Goal: Information Seeking & Learning: Learn about a topic

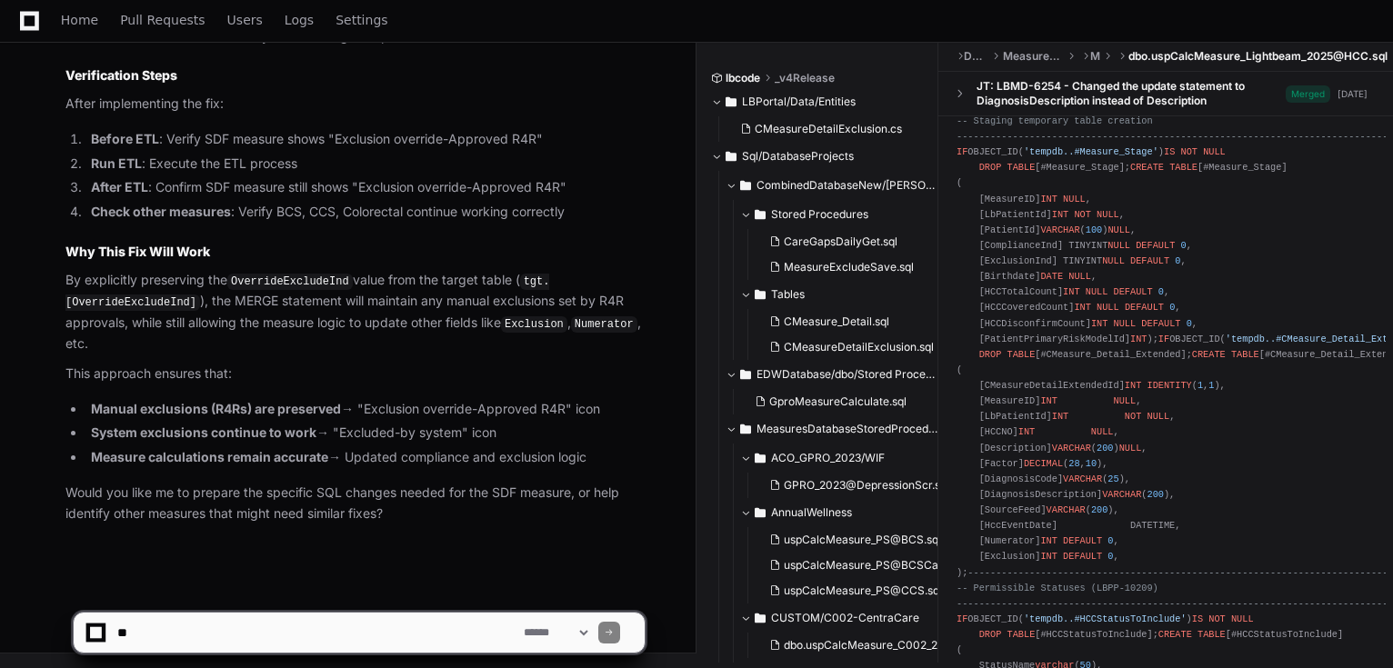
scroll to position [6029, 0]
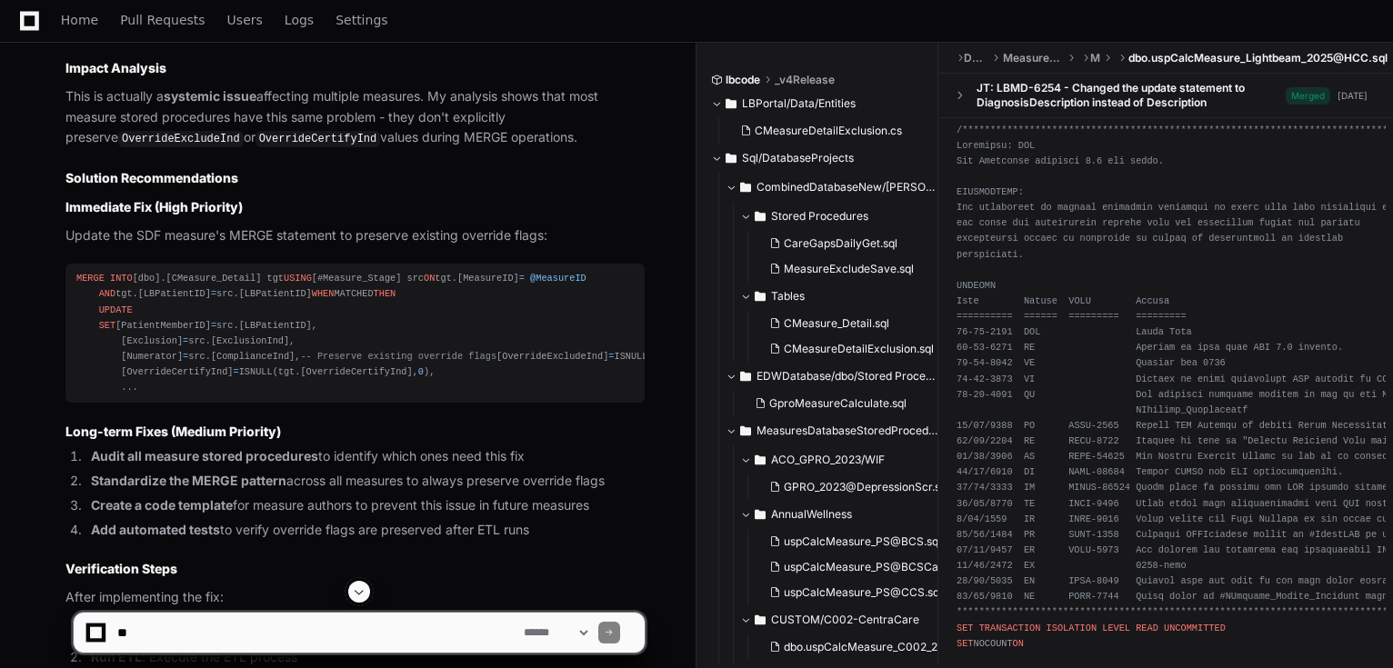
scroll to position [5753, 0]
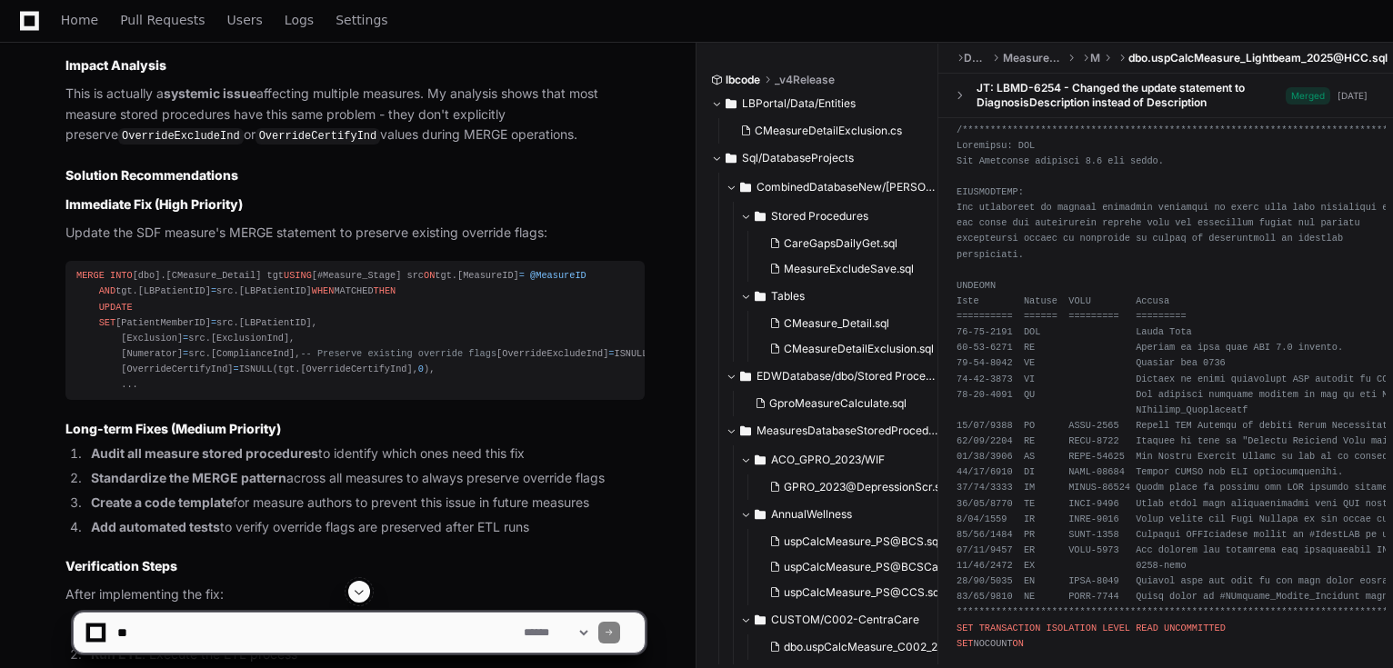
click at [530, 281] on span "@MeasureID" at bounding box center [558, 275] width 56 height 11
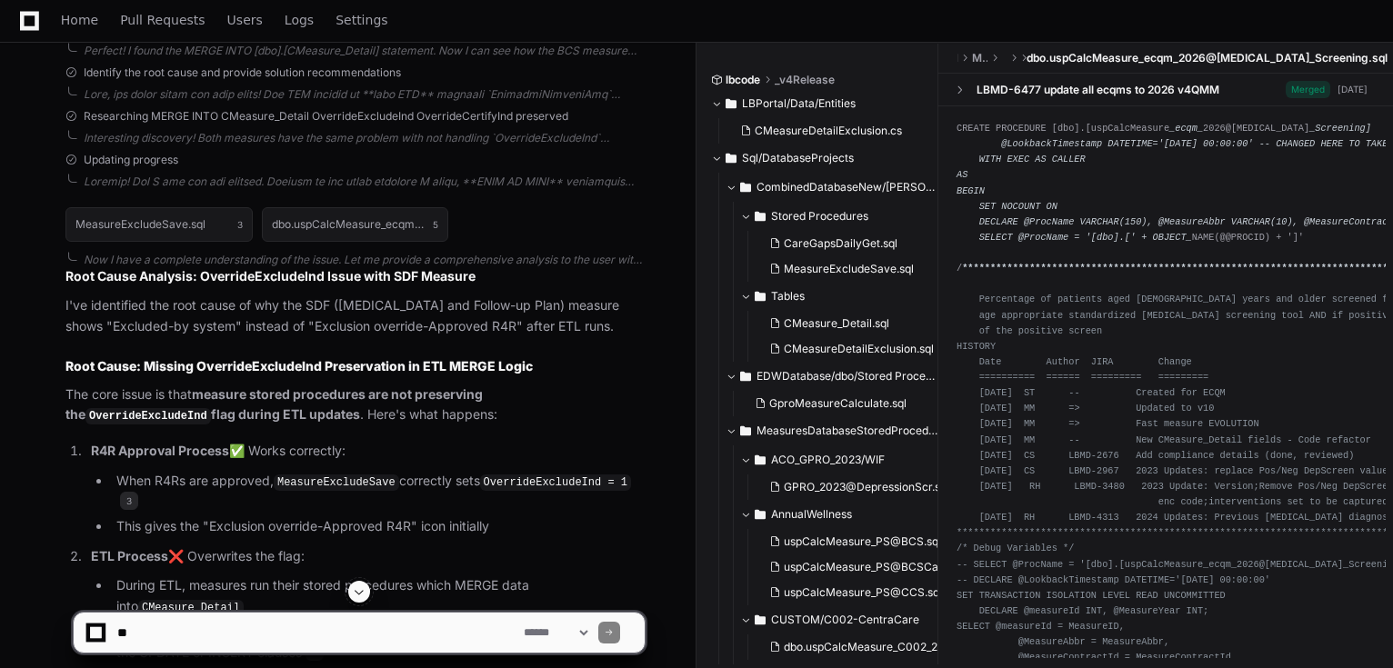
scroll to position [4807, 0]
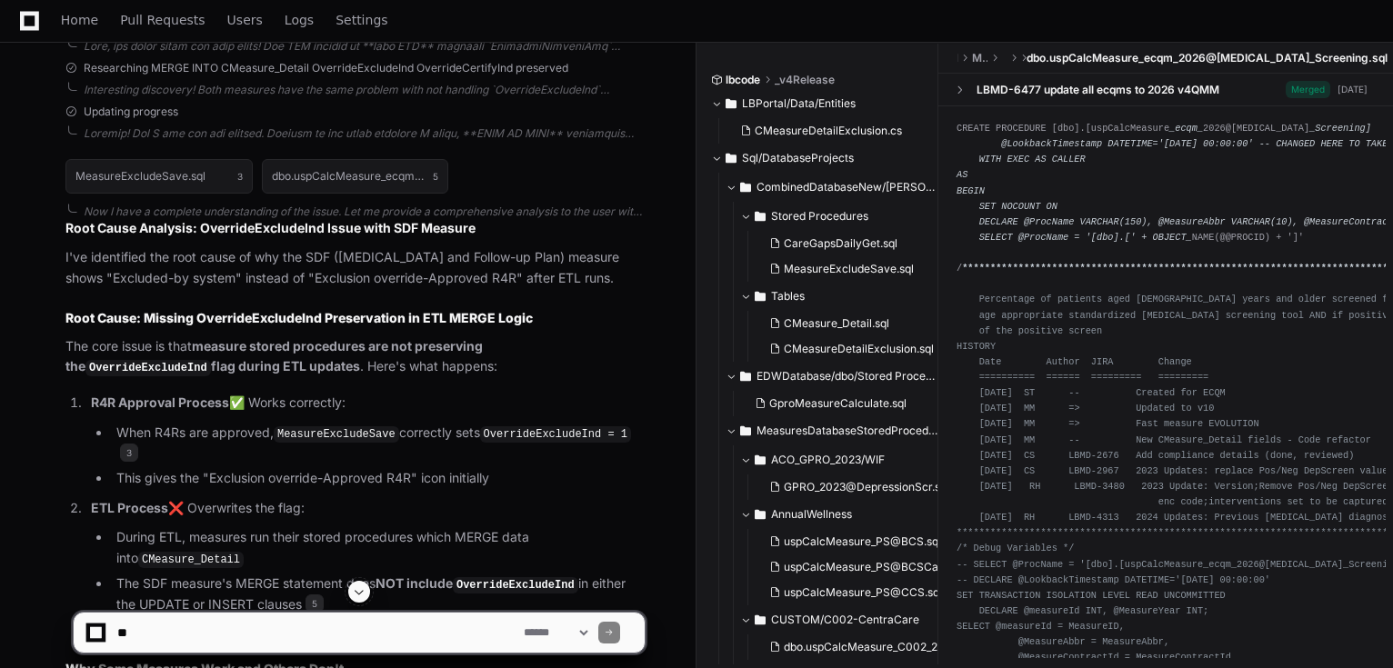
click at [345, 615] on textarea at bounding box center [317, 633] width 406 height 40
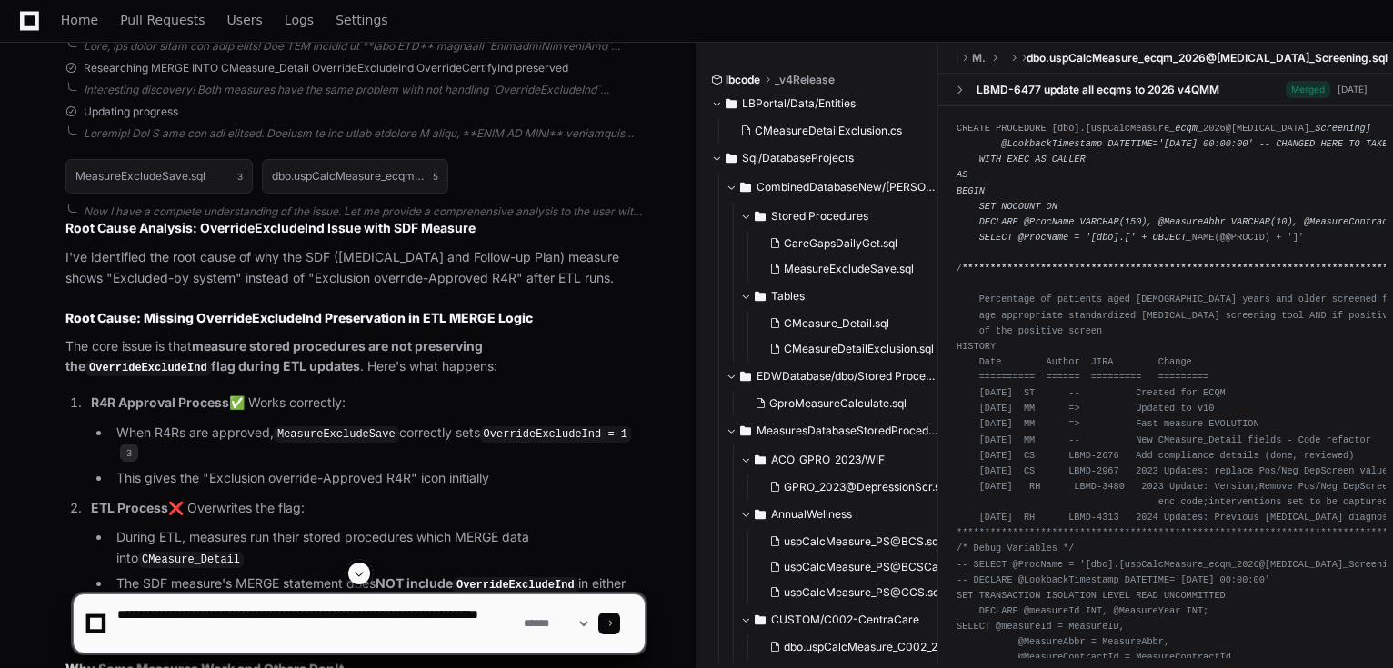
type textarea "**********"
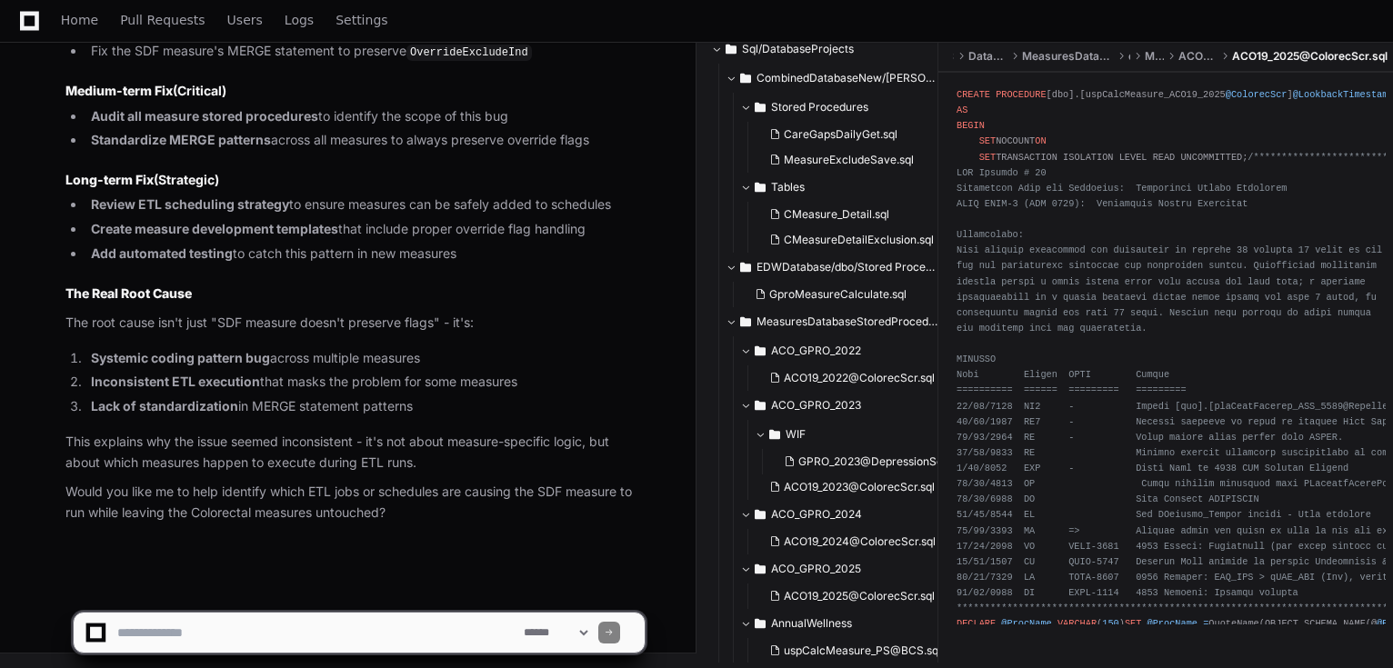
scroll to position [364, 0]
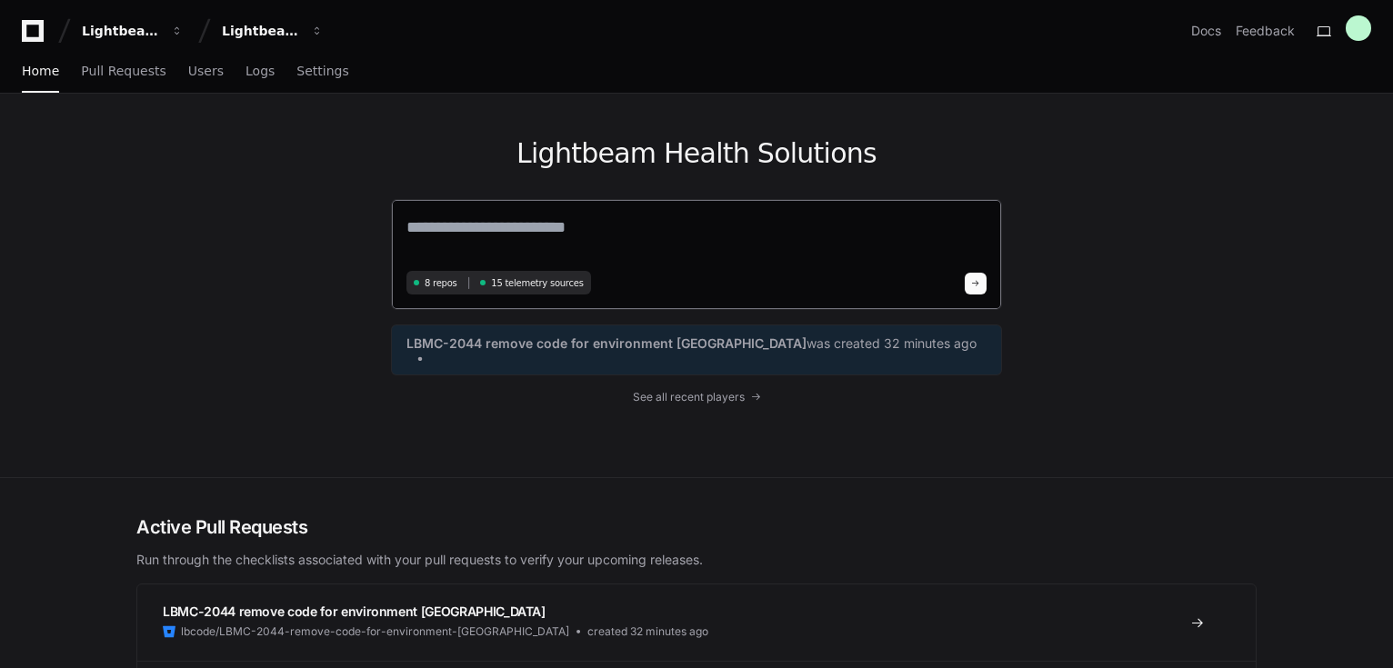
click at [448, 223] on textarea at bounding box center [696, 240] width 580 height 51
paste textarea "**********"
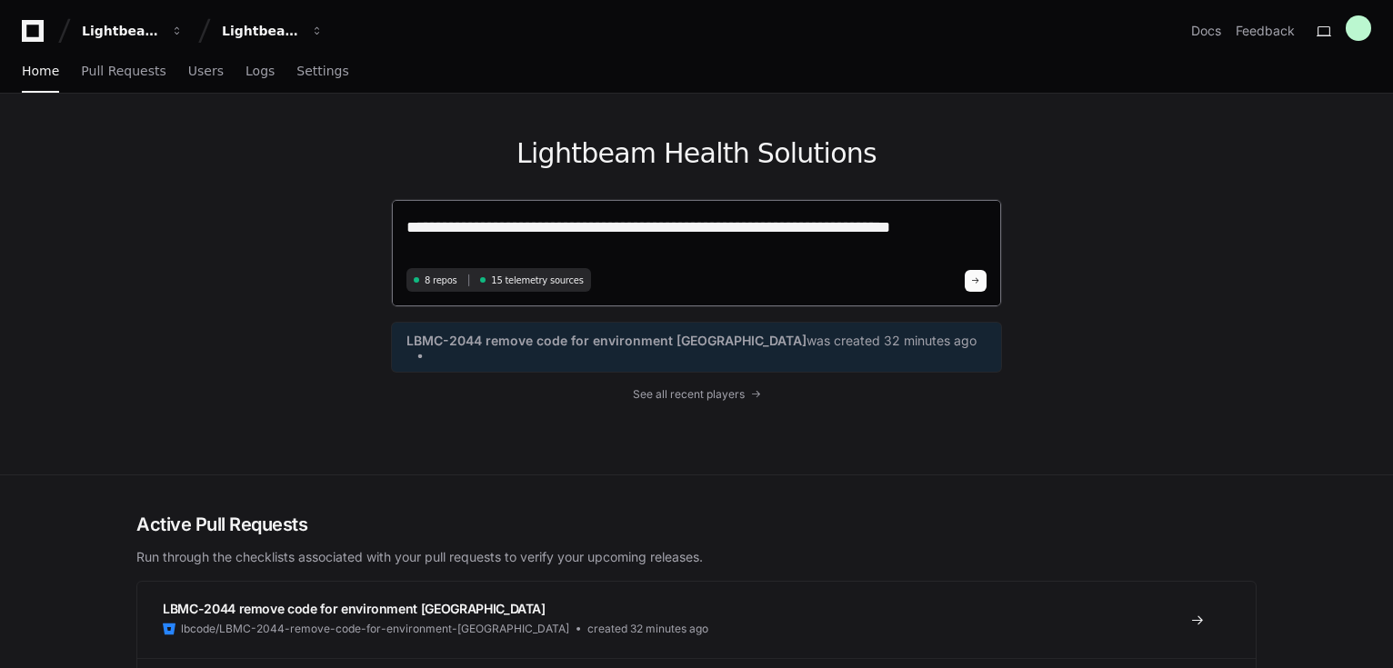
type textarea "**********"
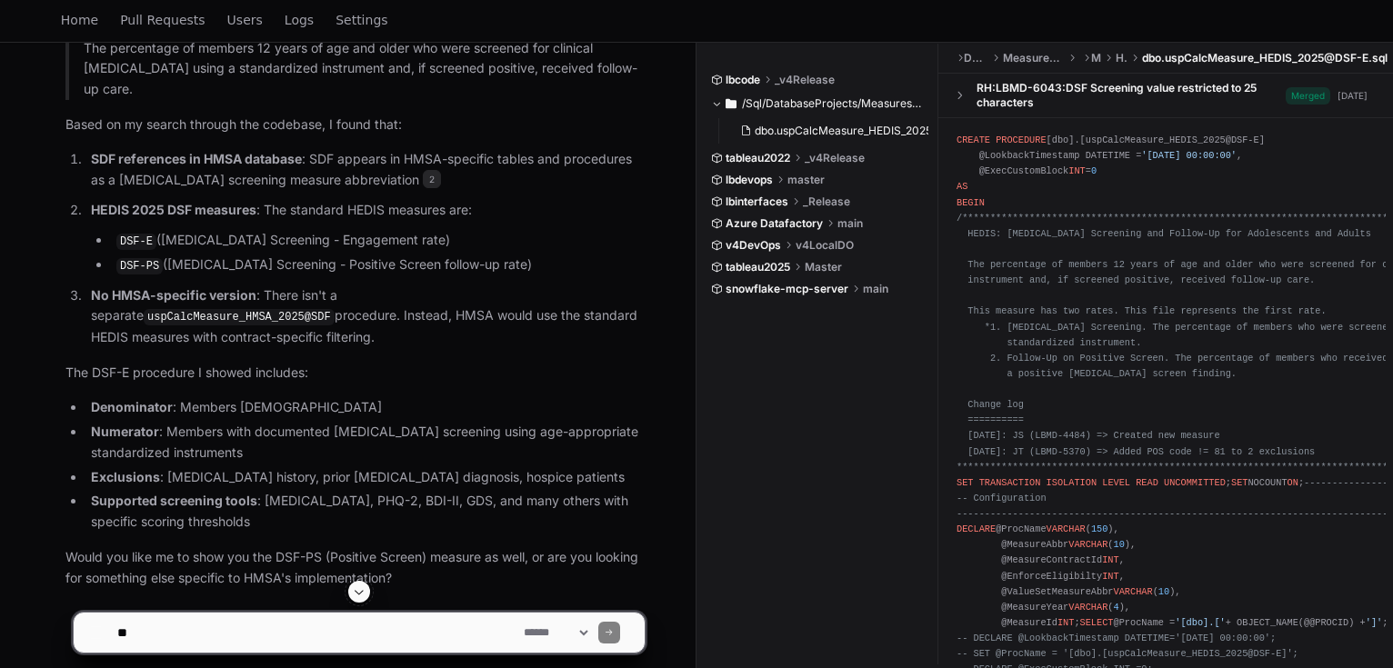
scroll to position [1868, 0]
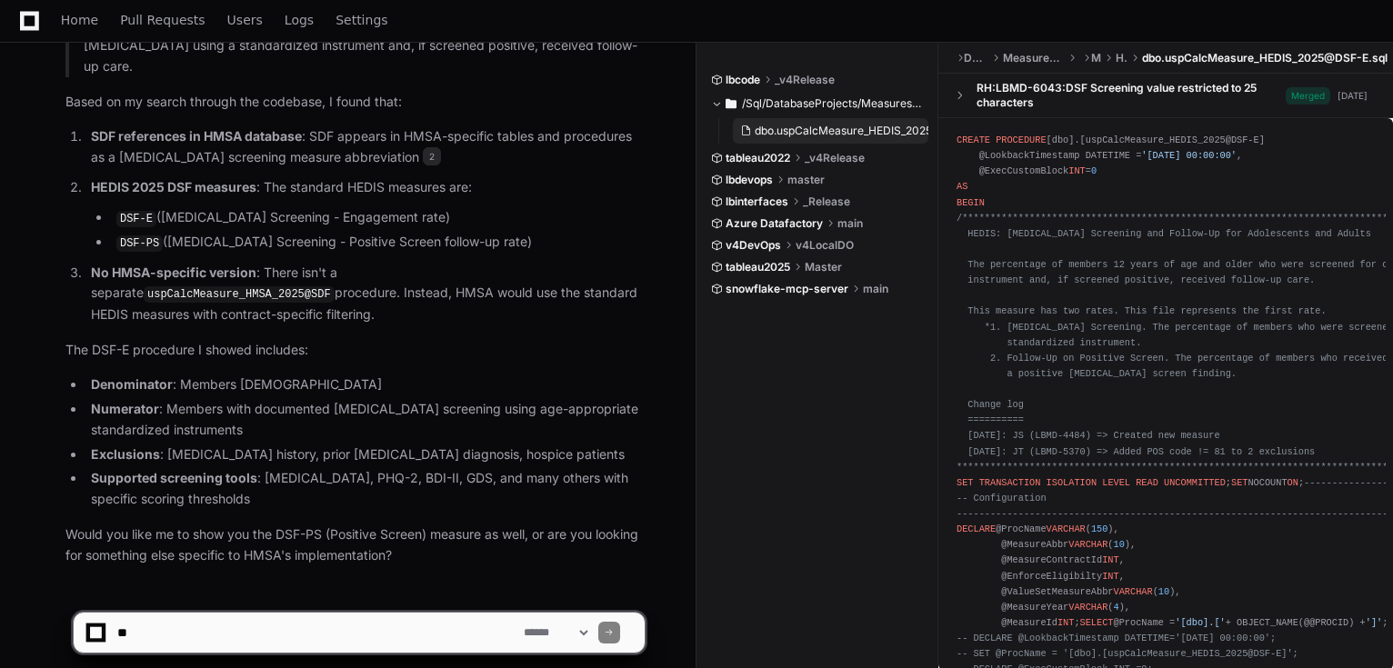
click at [829, 125] on span "dbo.uspCalcMeasure_HEDIS_2025@DSF-E.sql" at bounding box center [874, 131] width 239 height 15
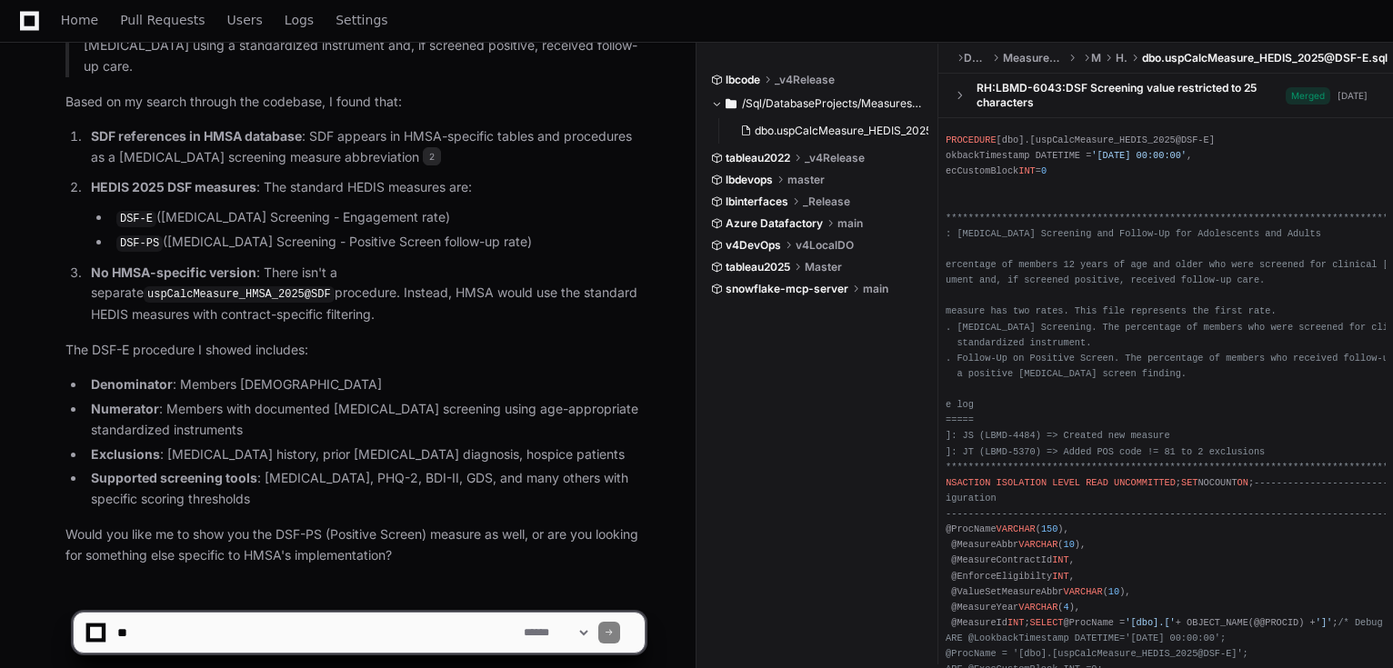
scroll to position [0, 0]
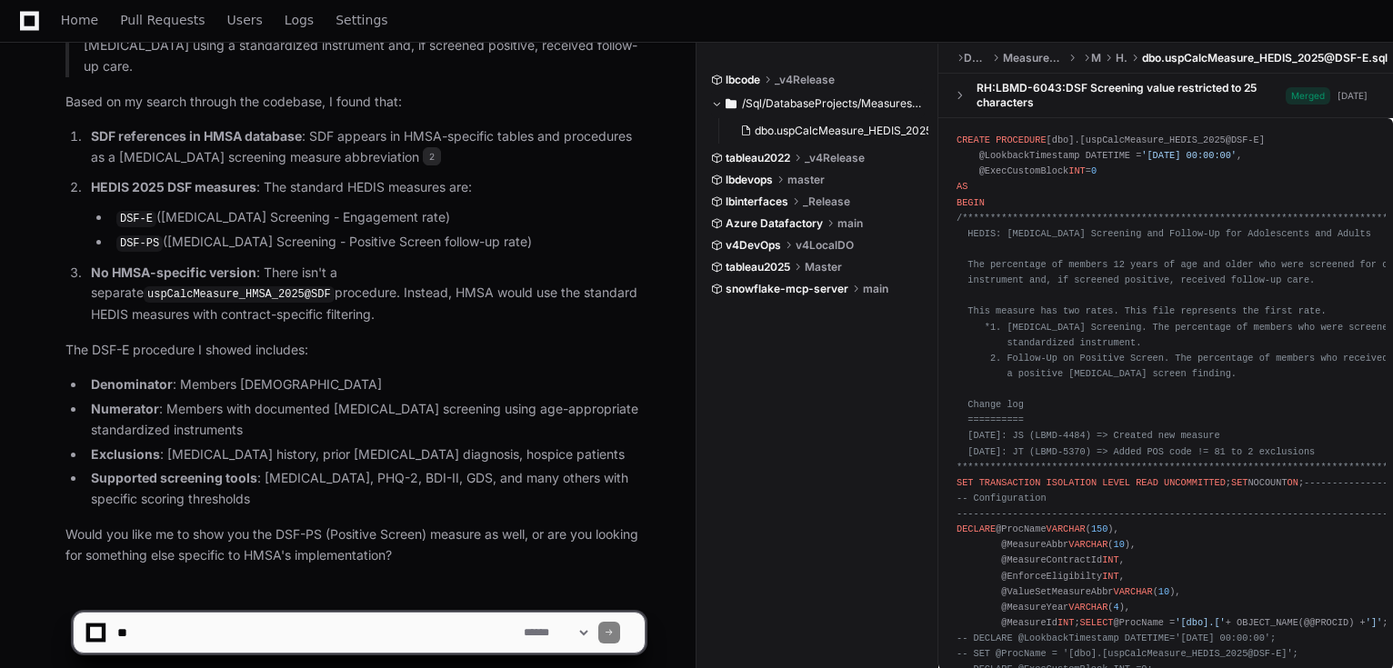
click at [850, 101] on span "/Sql/DatabaseProjects/MeasuresDatabaseStoredProcedures/dbo/Measures/HEDIS2025" at bounding box center [833, 103] width 183 height 15
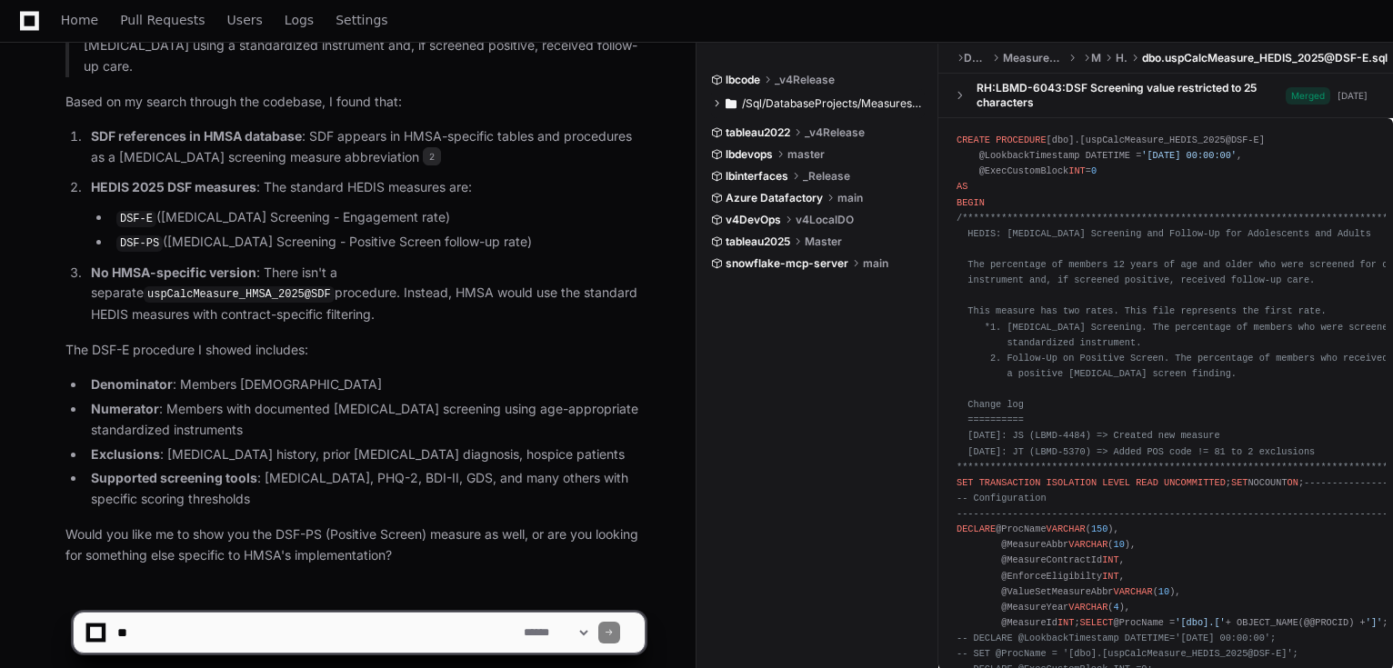
click at [851, 102] on span "/Sql/DatabaseProjects/MeasuresDatabaseStoredProcedures/dbo/Measures/HEDIS2025" at bounding box center [833, 103] width 183 height 15
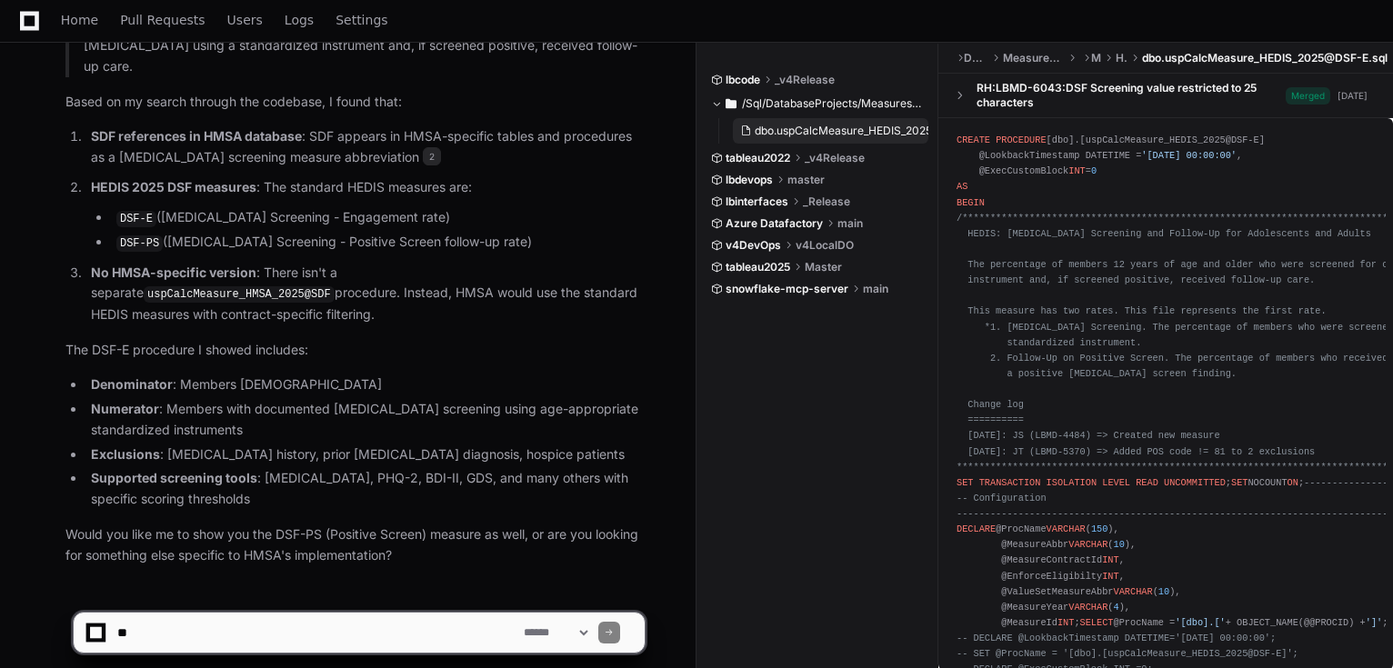
click at [889, 126] on span "dbo.uspCalcMeasure_HEDIS_2025@DSF-E.sql" at bounding box center [874, 131] width 239 height 15
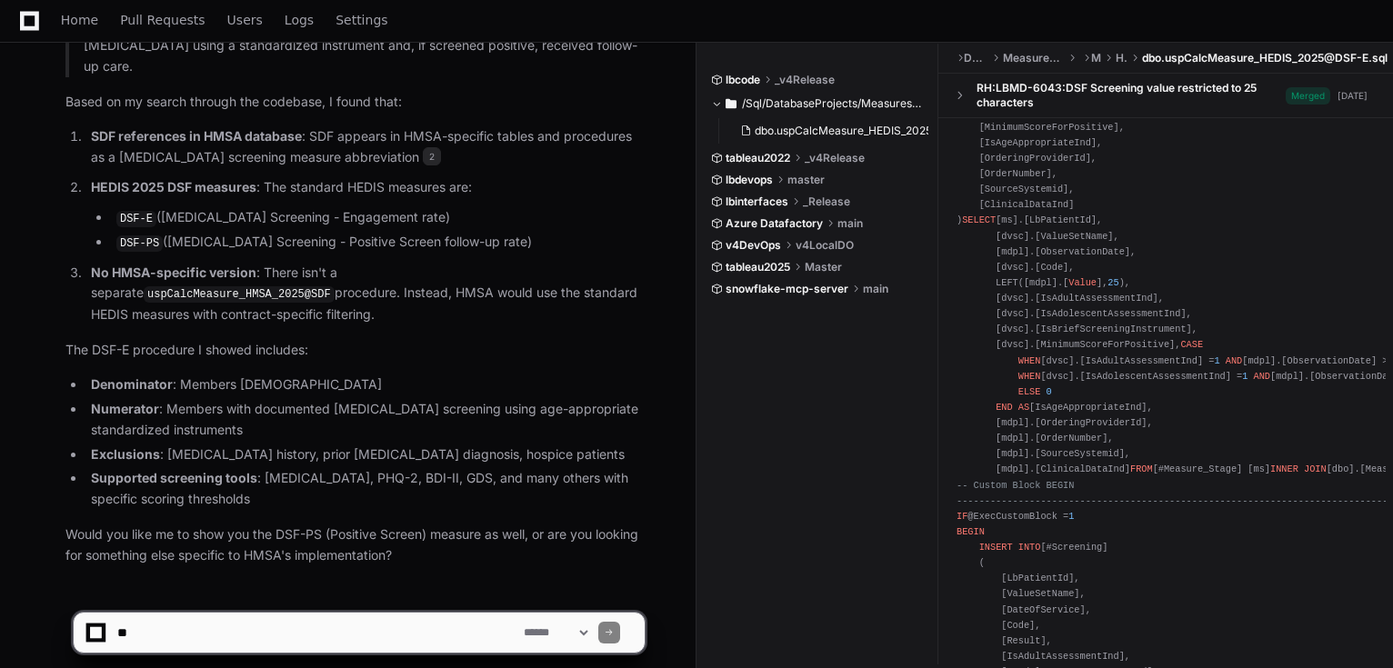
scroll to position [3079, 0]
click at [1102, 373] on div "CREATE PROCEDURE [dbo].[uspCalcMeasure_HEDIS_2025@DSF-E] @LookbackTimestamp DAT…" at bounding box center [1165, 603] width 418 height 7099
click at [1099, 371] on div "CREATE PROCEDURE [dbo].[uspCalcMeasure_HEDIS_2025@DSF-E] @LookbackTimestamp DAT…" at bounding box center [1165, 603] width 418 height 7099
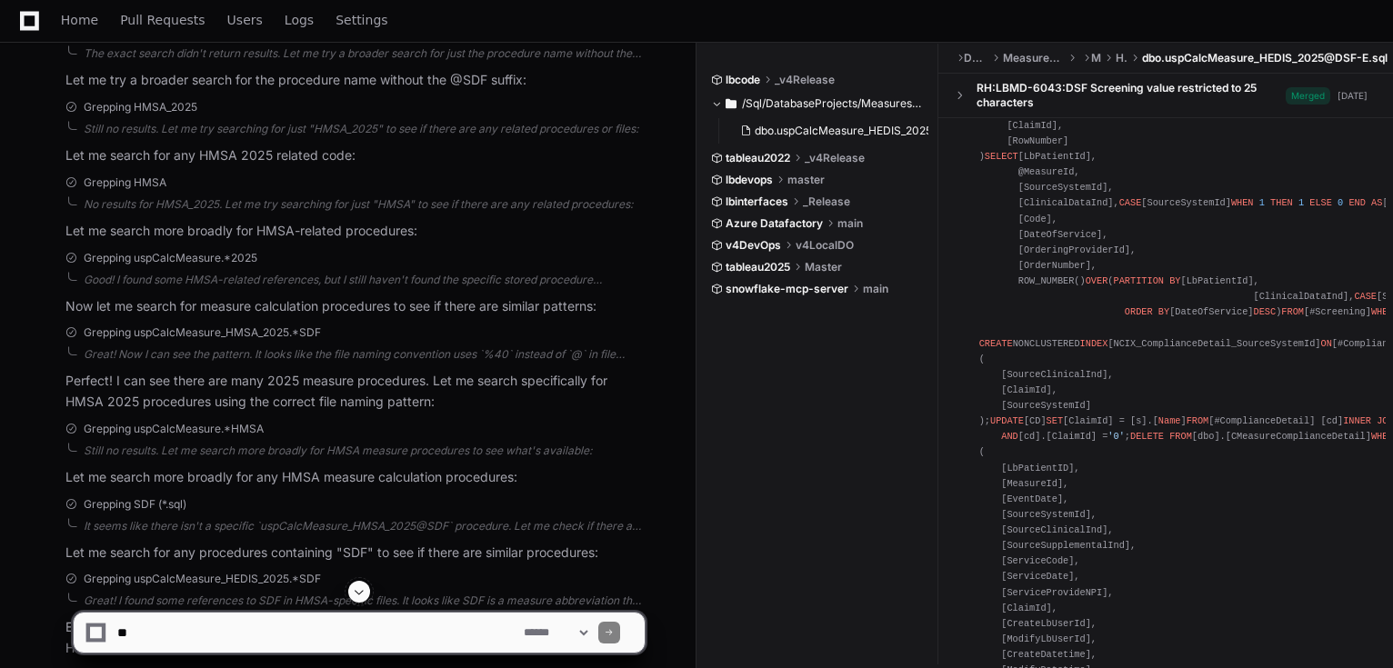
scroll to position [449, 0]
click at [276, 640] on textarea at bounding box center [317, 633] width 406 height 40
click at [305, 611] on app-app-chat-input "**********" at bounding box center [359, 617] width 573 height 73
click at [69, 29] on link "Home" at bounding box center [79, 21] width 37 height 42
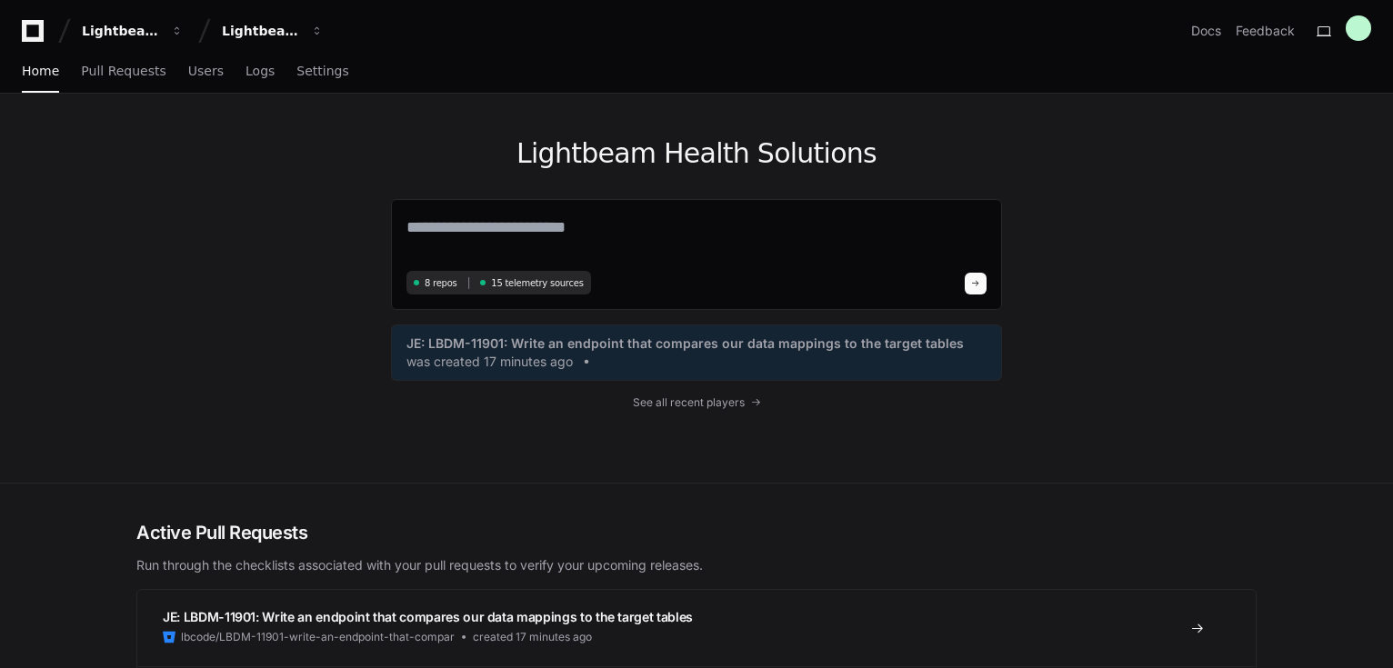
click at [647, 196] on div "Lightbeam Health Solutions 8 repos 15 telemetry sources JE: LBDM-11901: Write a…" at bounding box center [696, 288] width 611 height 389
click at [643, 244] on textarea at bounding box center [696, 240] width 580 height 51
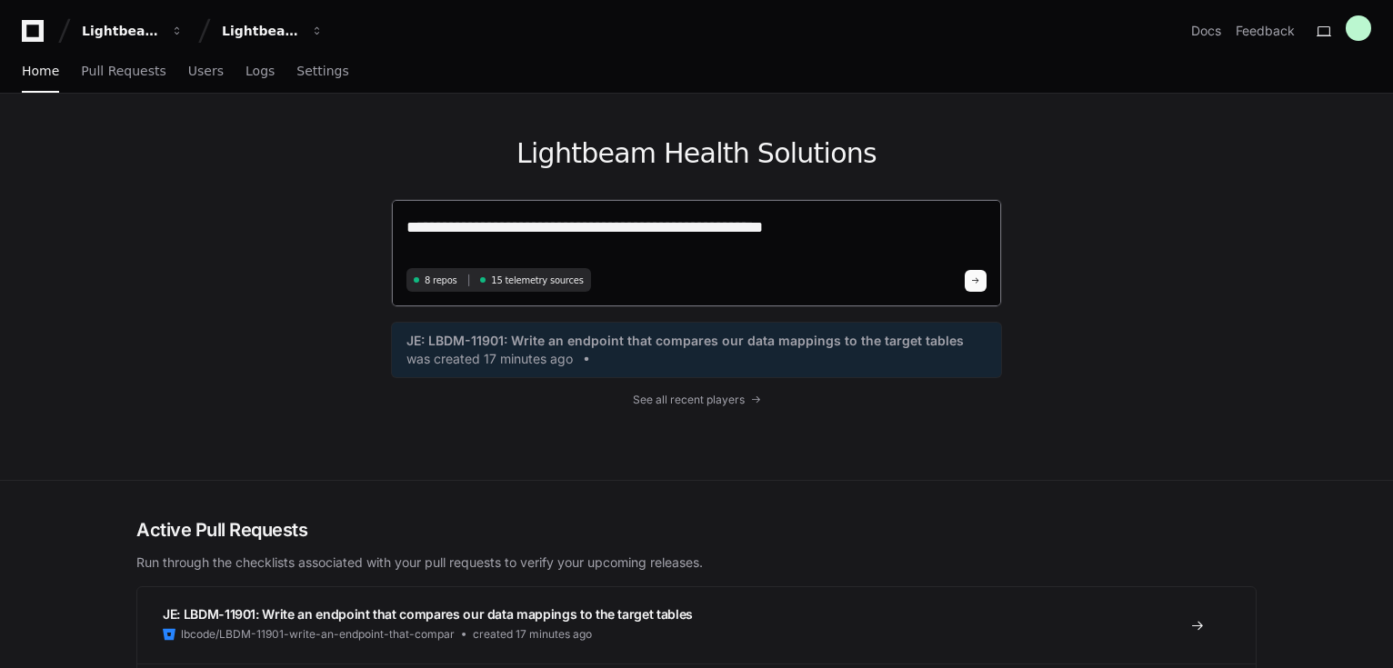
paste textarea "**********"
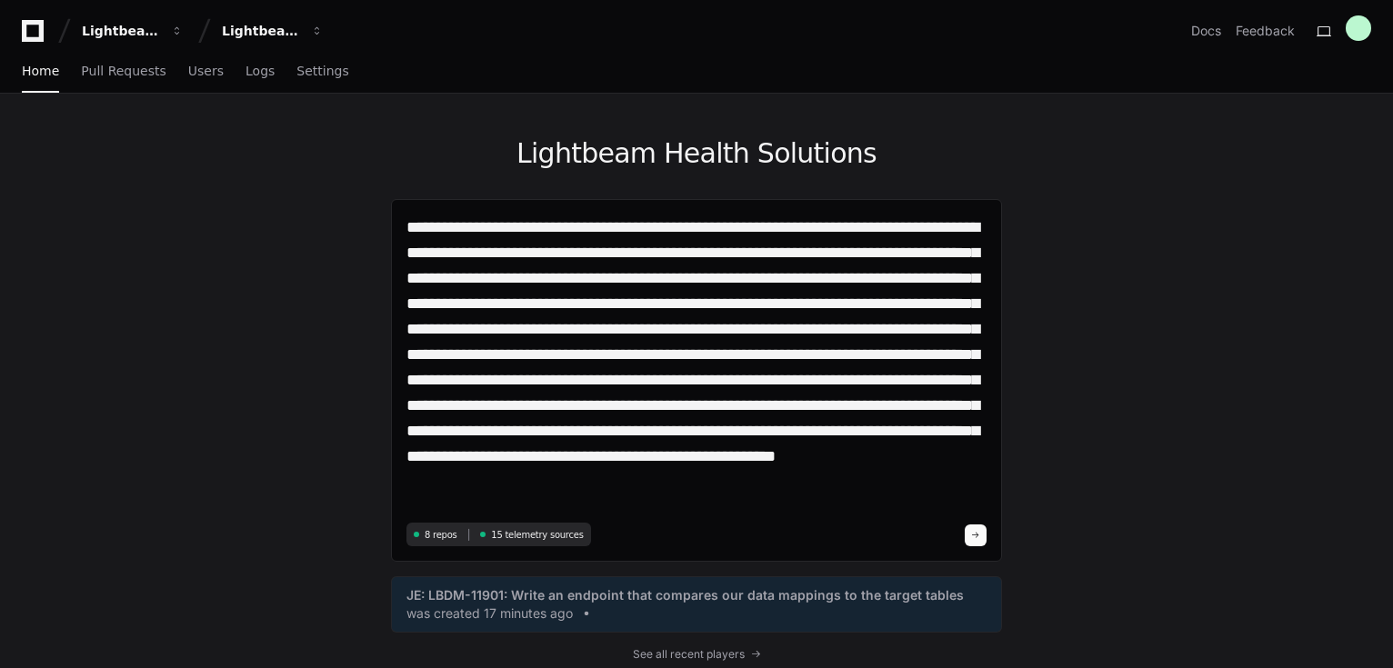
type textarea "**********"
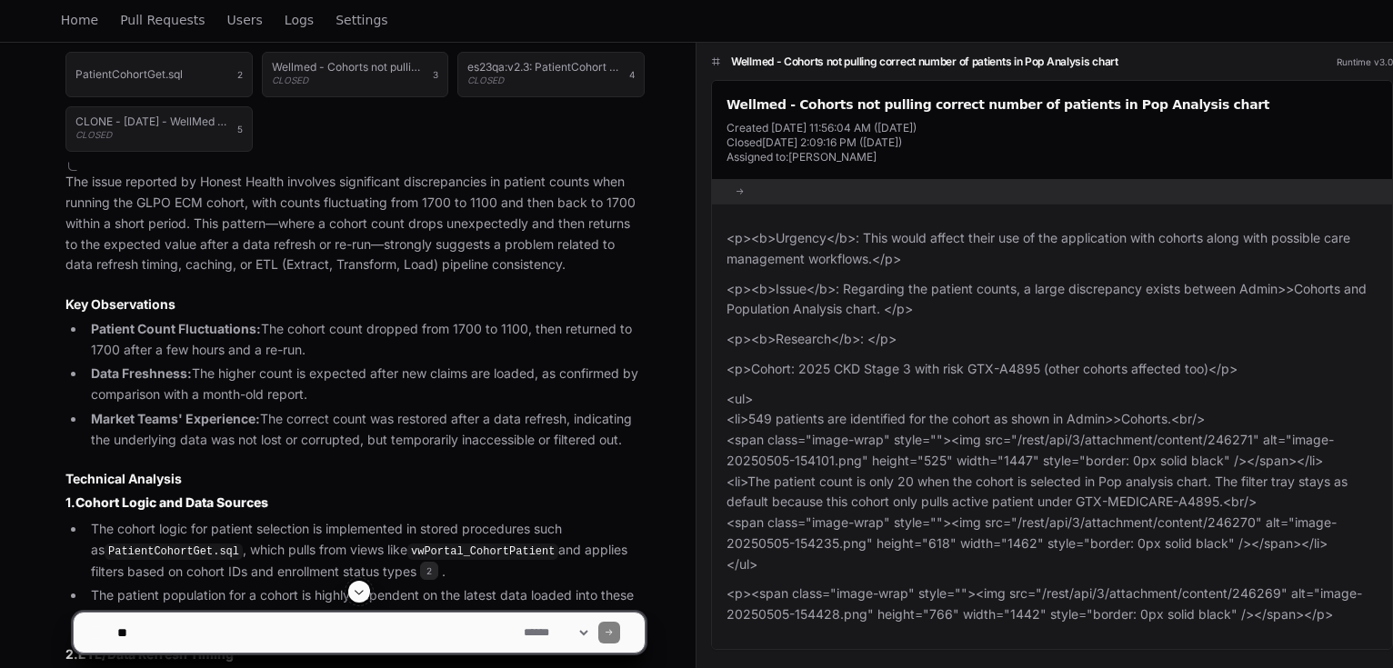
scroll to position [783, 0]
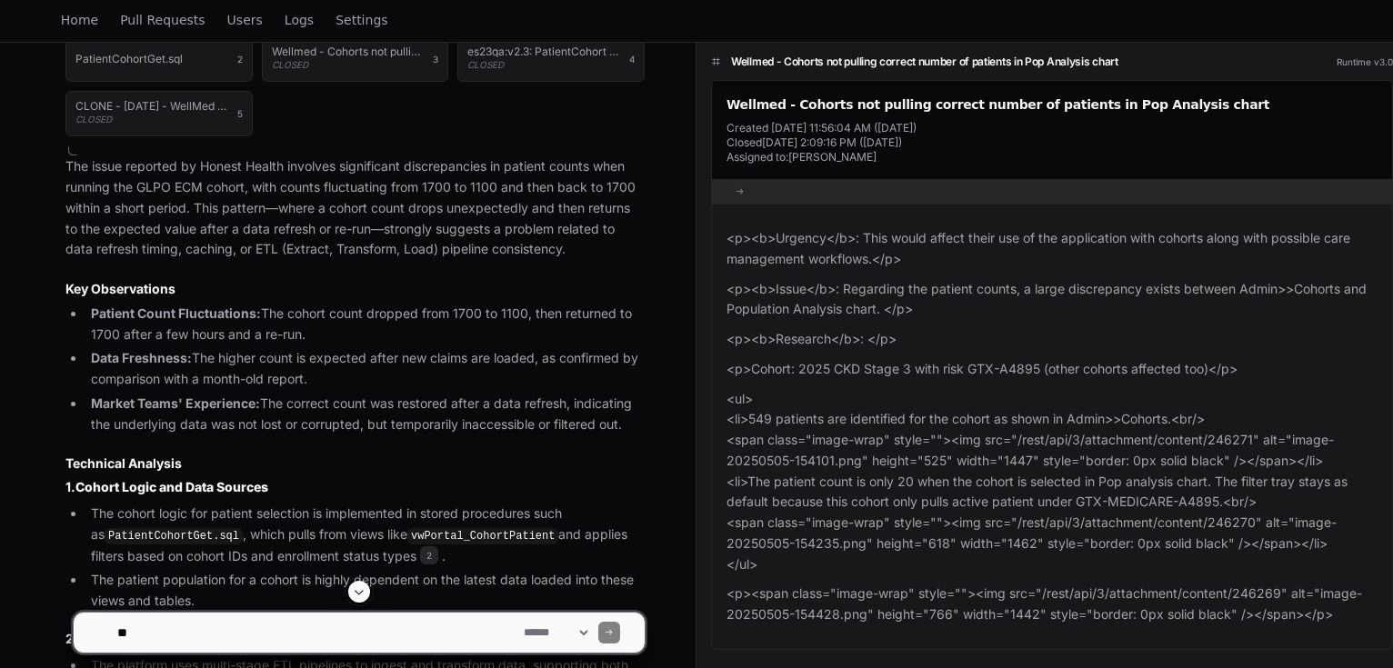
drag, startPoint x: 487, startPoint y: 309, endPoint x: 509, endPoint y: 301, distance: 23.3
click at [497, 306] on li "Patient Count Fluctuations: The cohort count dropped from 1700 to 1100, then re…" at bounding box center [364, 325] width 559 height 42
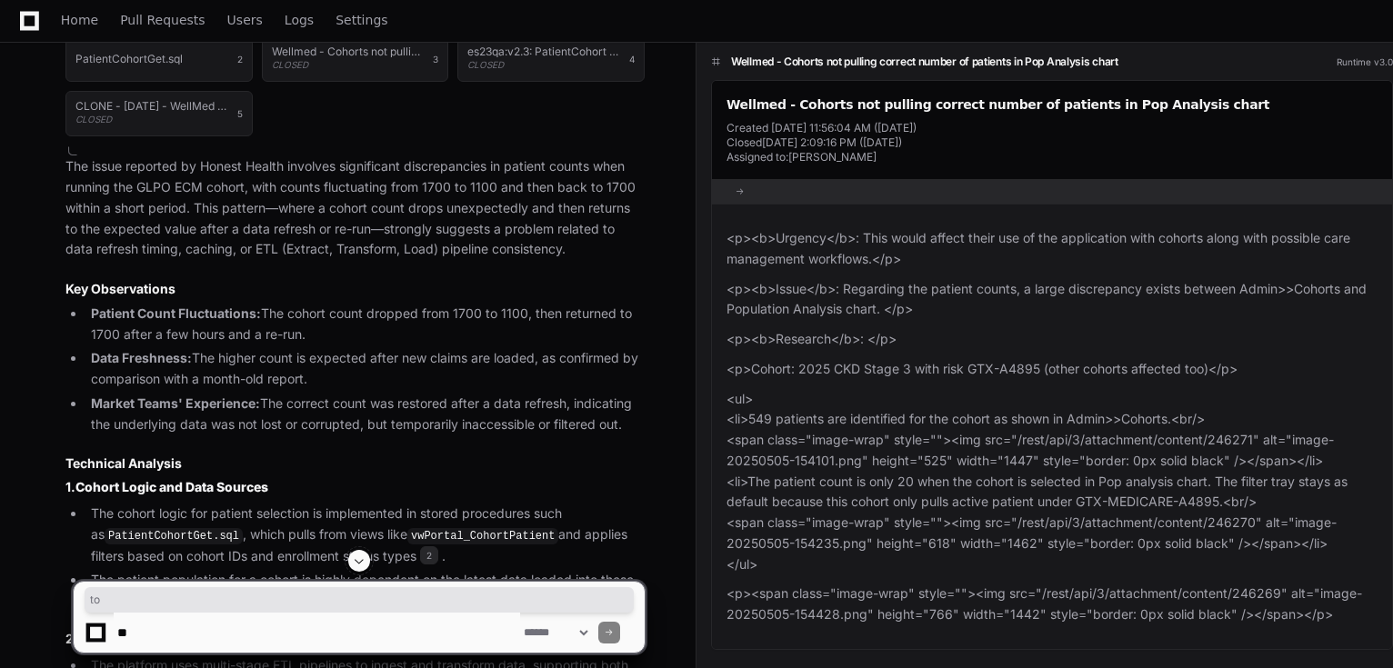
click at [515, 305] on li "Patient Count Fluctuations: The cohort count dropped from 1700 to 1100, then re…" at bounding box center [364, 325] width 559 height 42
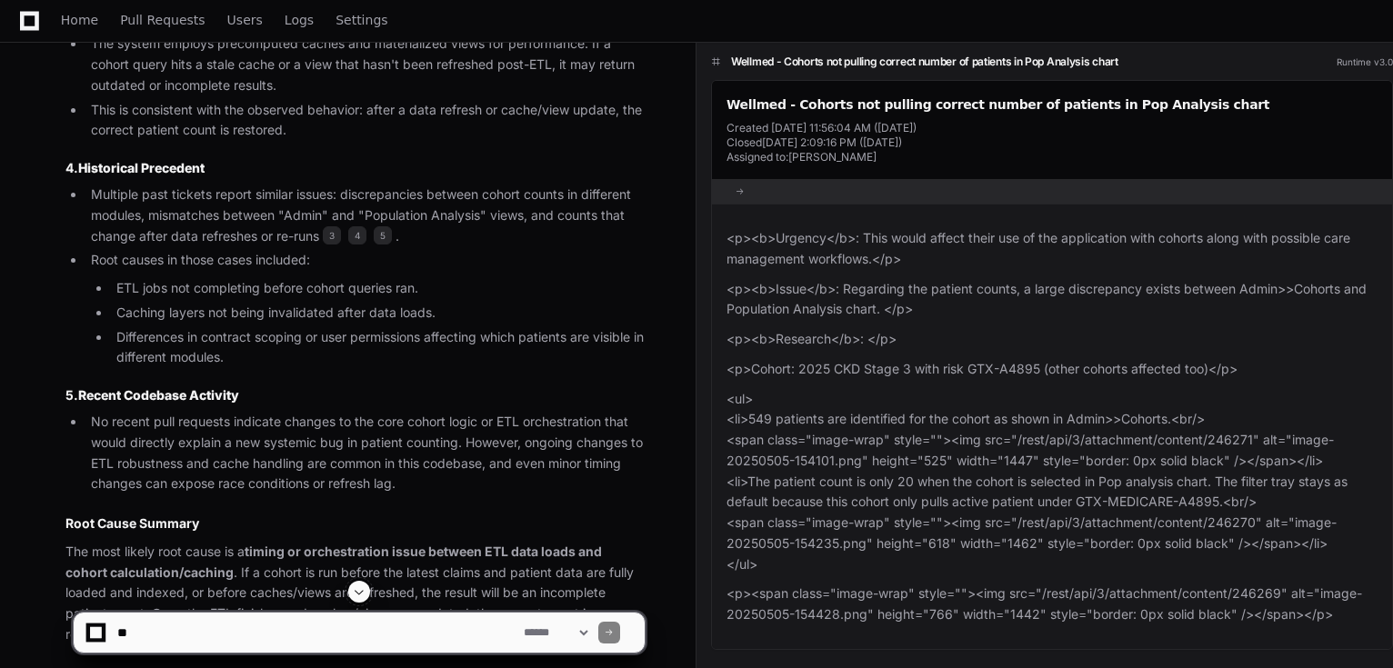
scroll to position [1583, 0]
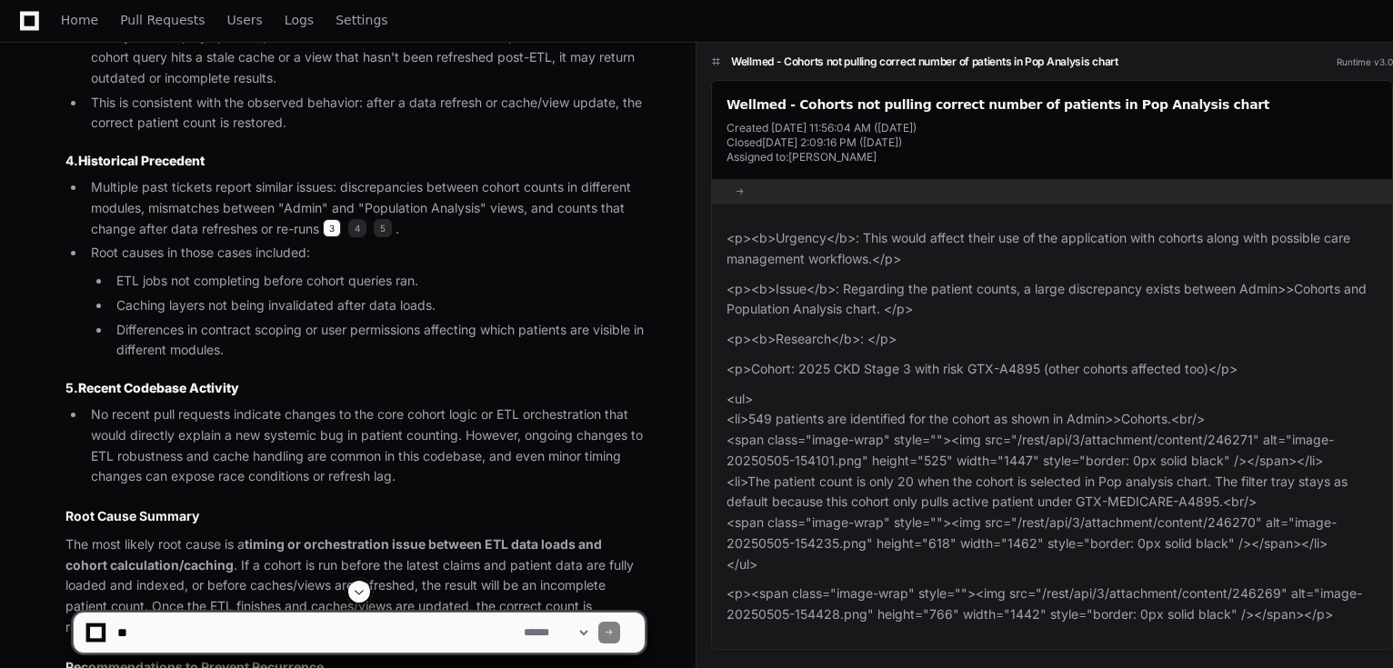
click at [335, 227] on span "3" at bounding box center [332, 228] width 18 height 18
click at [335, 226] on span "3" at bounding box center [332, 228] width 18 height 18
click at [304, 298] on li "Caching layers not being invalidated after data loads." at bounding box center [378, 305] width 534 height 21
click at [355, 225] on span "4" at bounding box center [357, 228] width 18 height 18
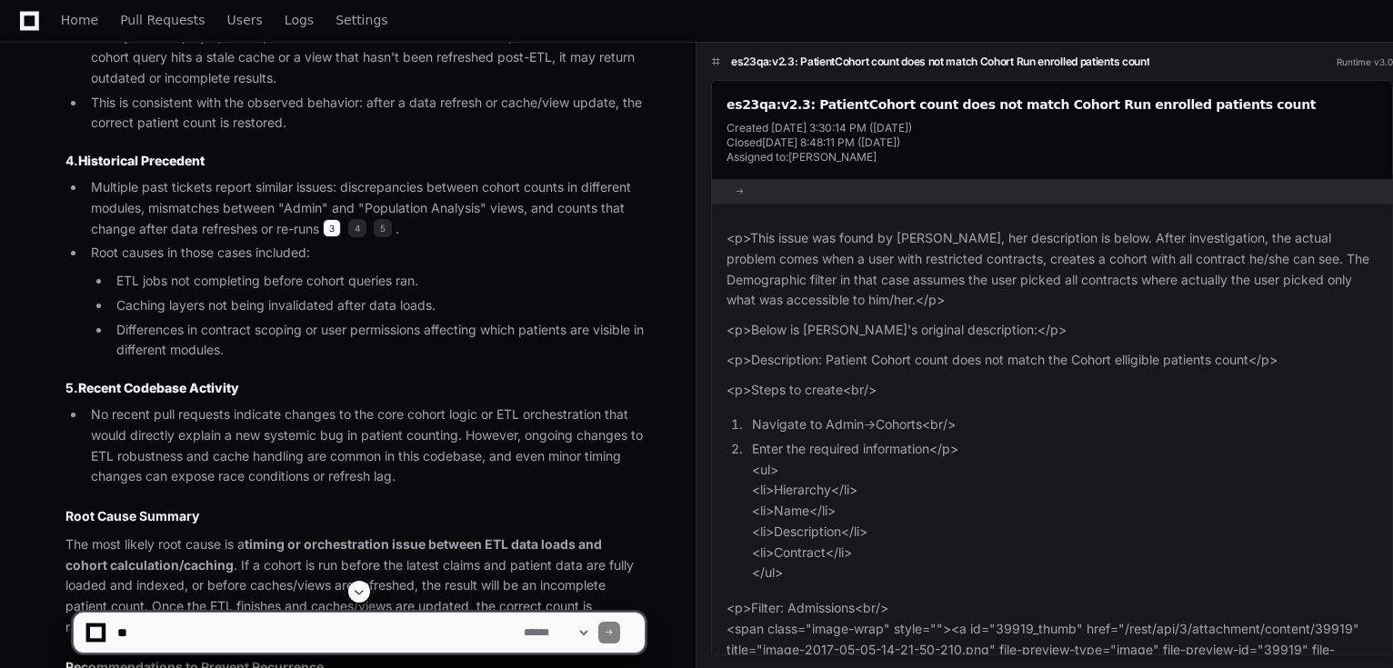
click at [330, 231] on span "3" at bounding box center [332, 228] width 18 height 18
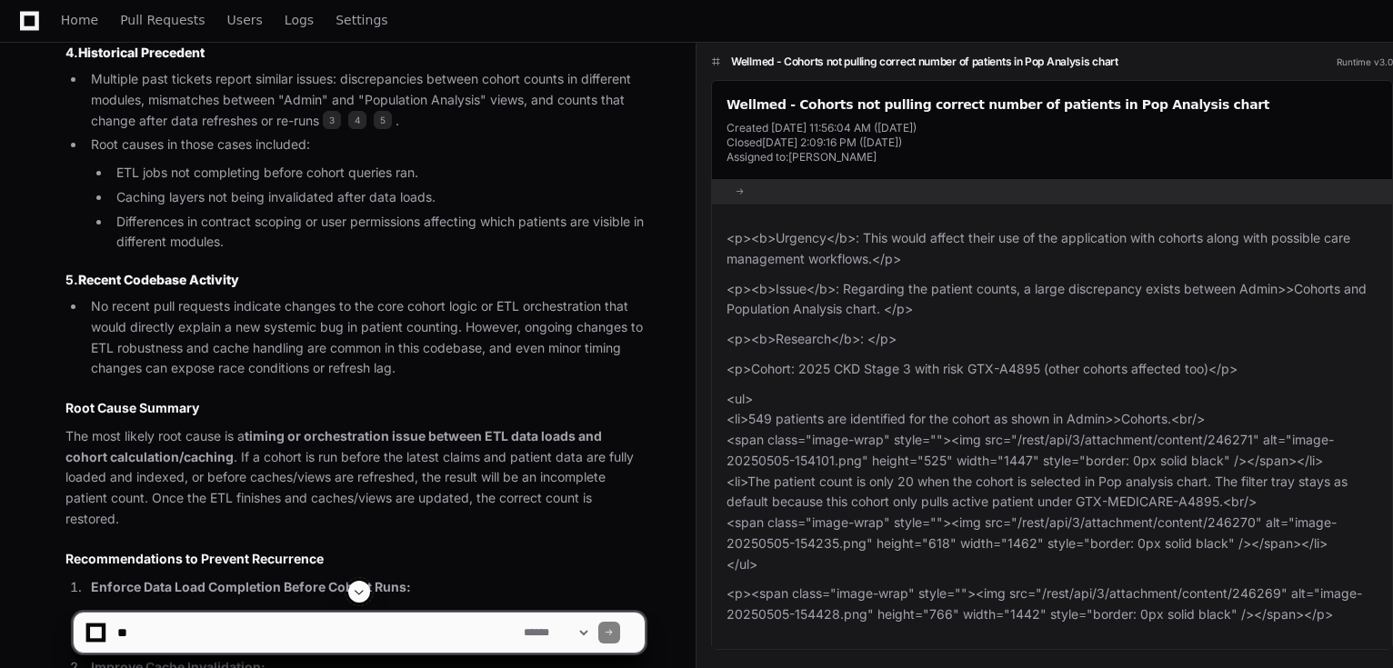
scroll to position [1656, 0]
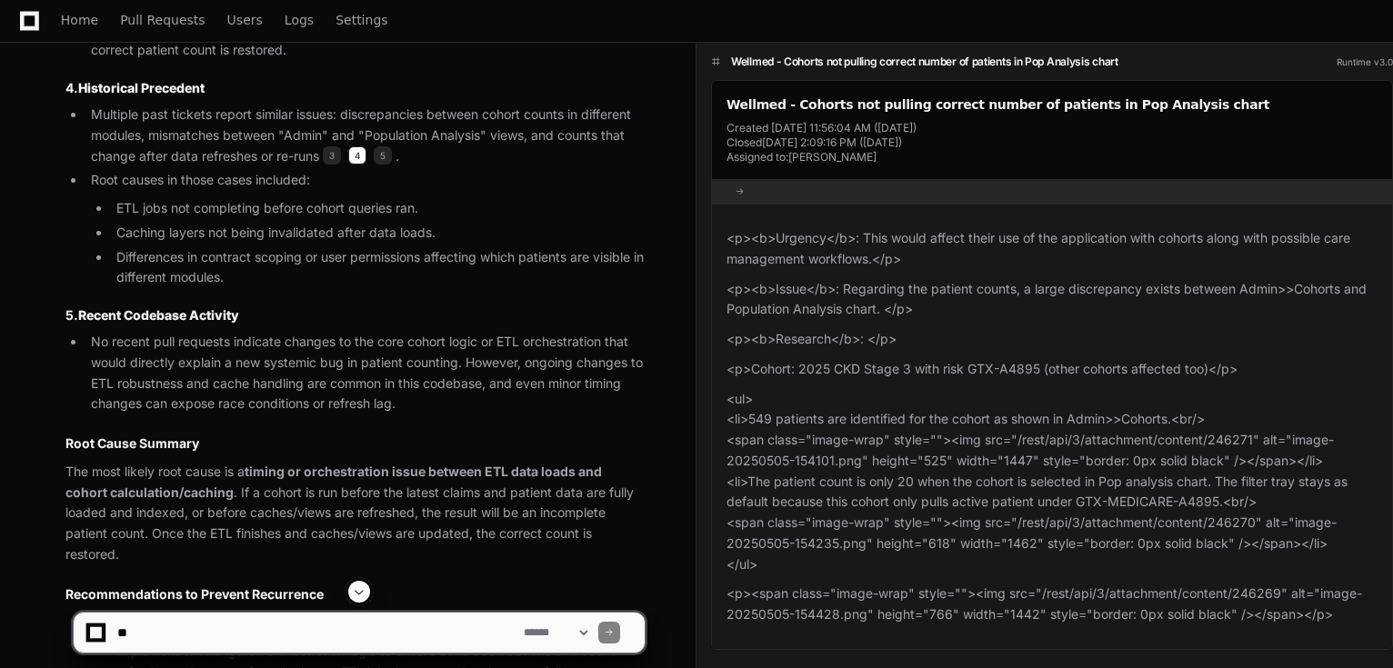
click at [359, 151] on span "4" at bounding box center [357, 155] width 18 height 18
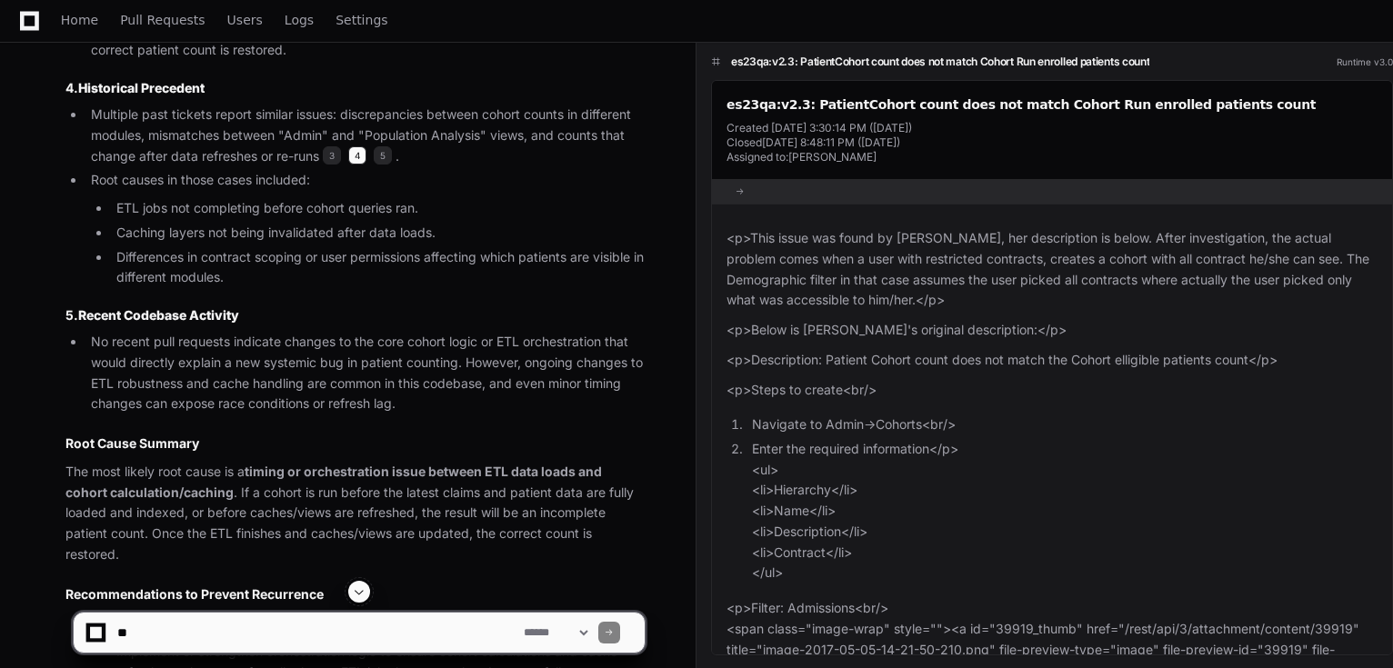
click at [359, 150] on span "4" at bounding box center [357, 155] width 18 height 18
click at [376, 149] on span "5" at bounding box center [383, 155] width 18 height 18
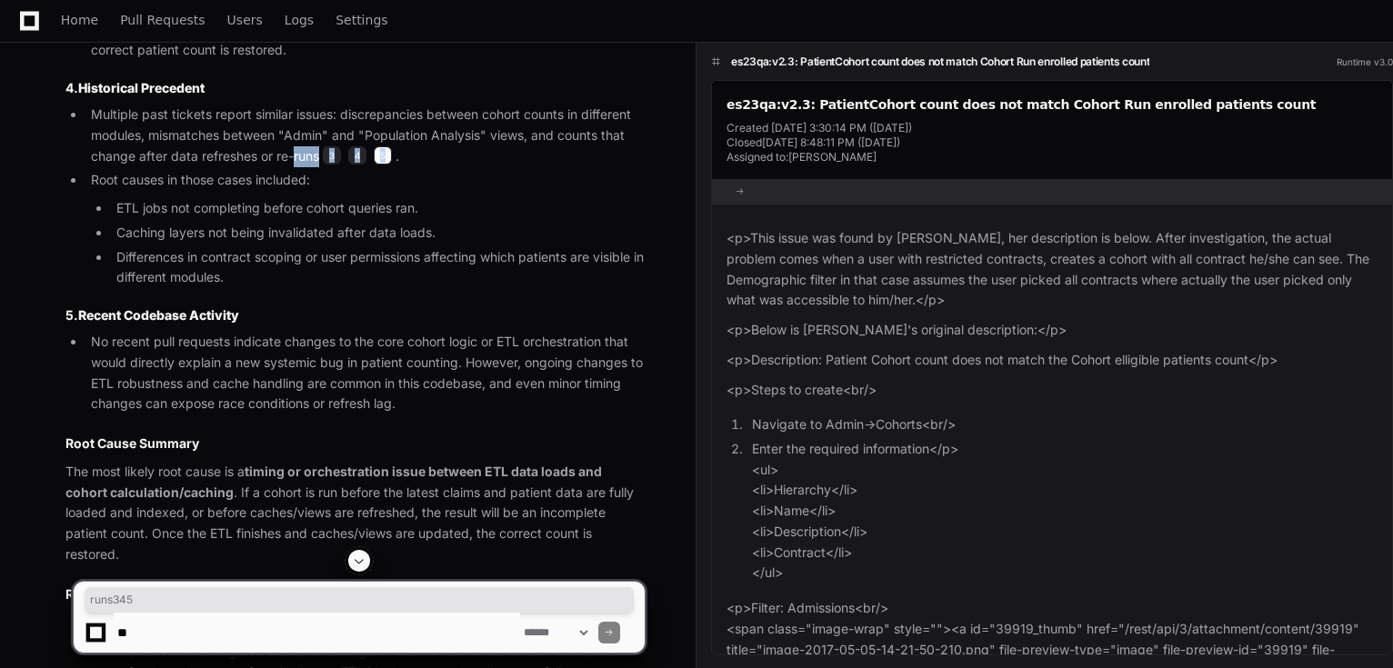
click at [377, 149] on span "5" at bounding box center [383, 155] width 18 height 18
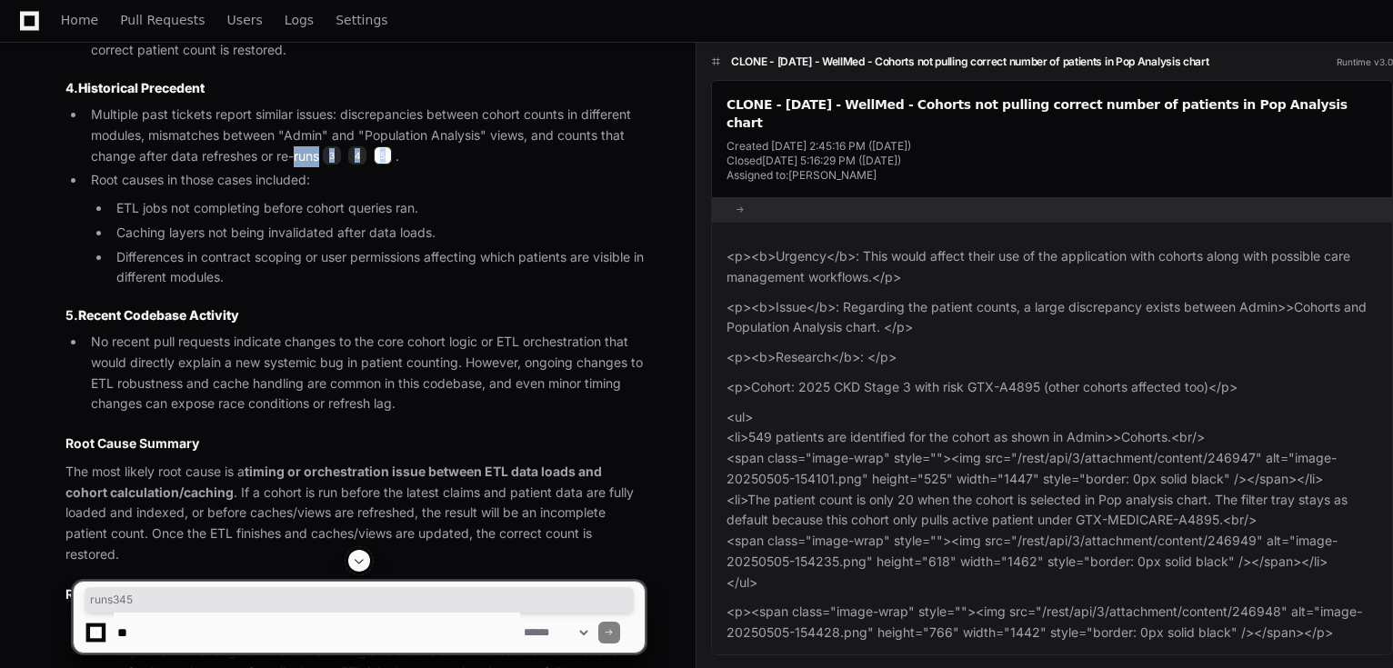
click at [383, 150] on span "5" at bounding box center [383, 155] width 18 height 18
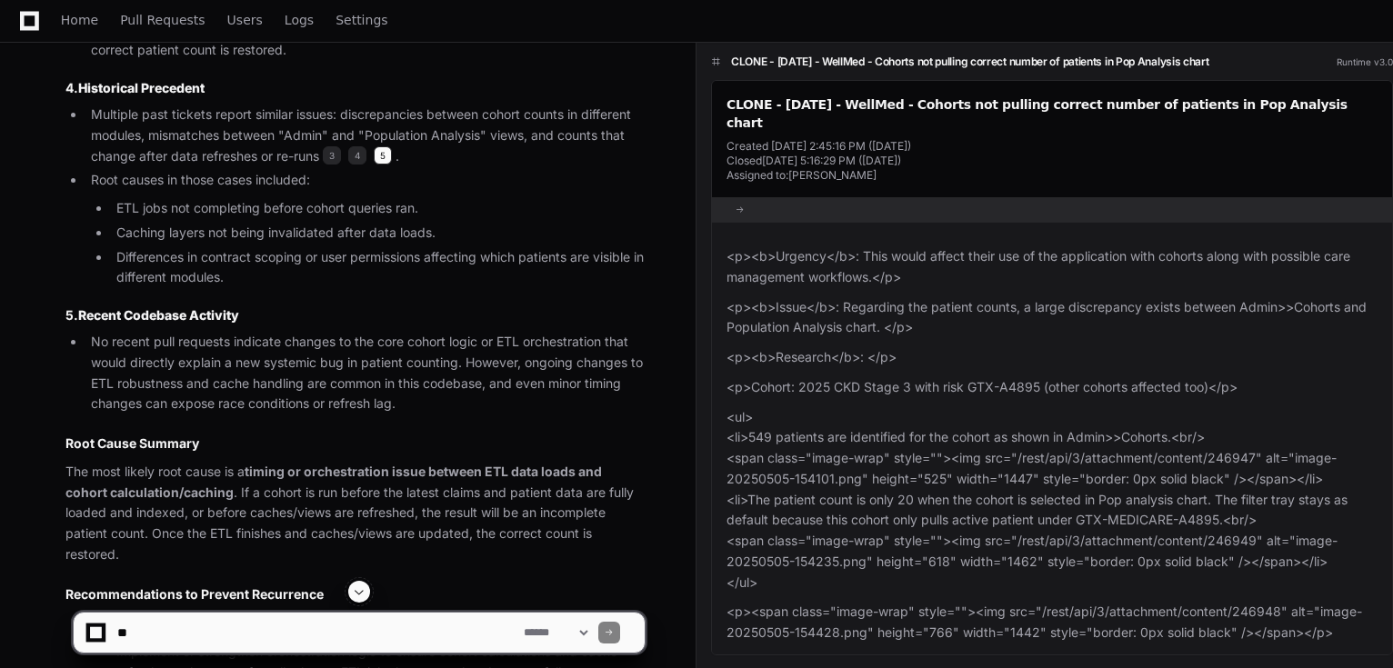
click at [381, 151] on span "5" at bounding box center [383, 155] width 18 height 18
click at [368, 149] on li "Multiple past tickets report similar issues: discrepancies between cohort count…" at bounding box center [364, 136] width 559 height 62
click at [343, 154] on li "Multiple past tickets report similar issues: discrepancies between cohort count…" at bounding box center [364, 136] width 559 height 62
click at [331, 155] on span "3" at bounding box center [332, 155] width 18 height 18
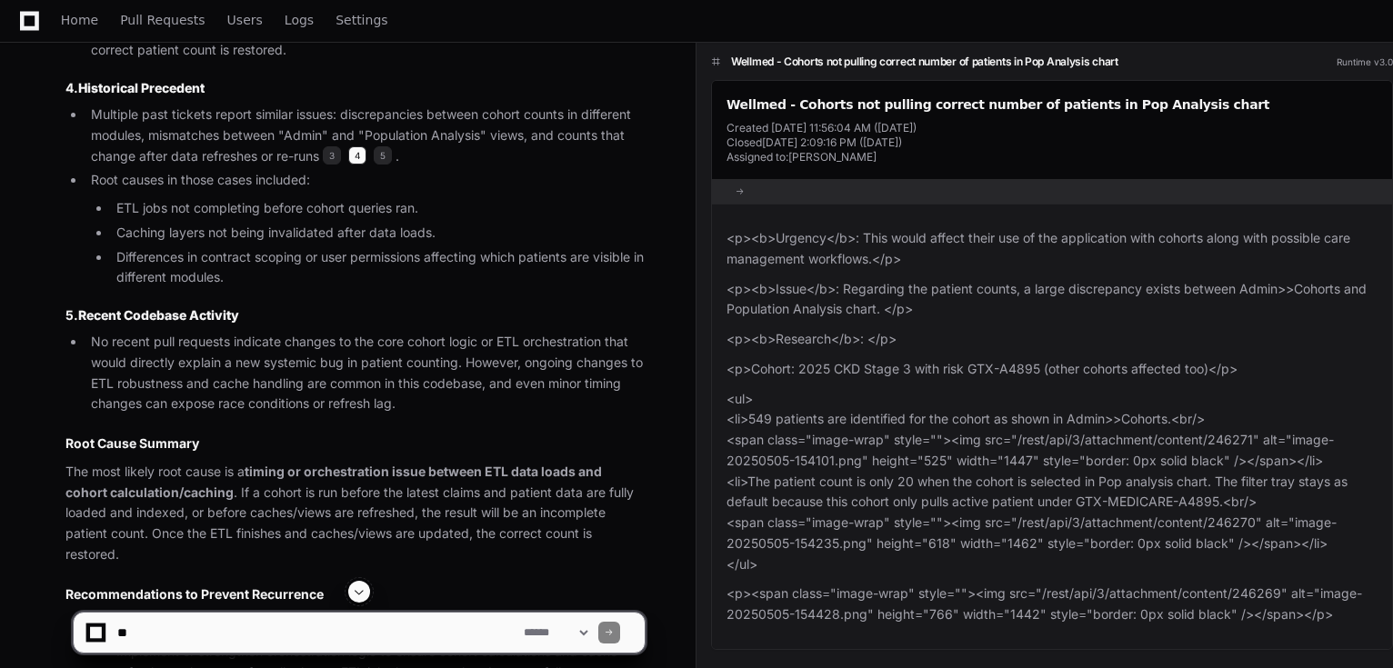
click at [366, 152] on span "4" at bounding box center [357, 155] width 18 height 18
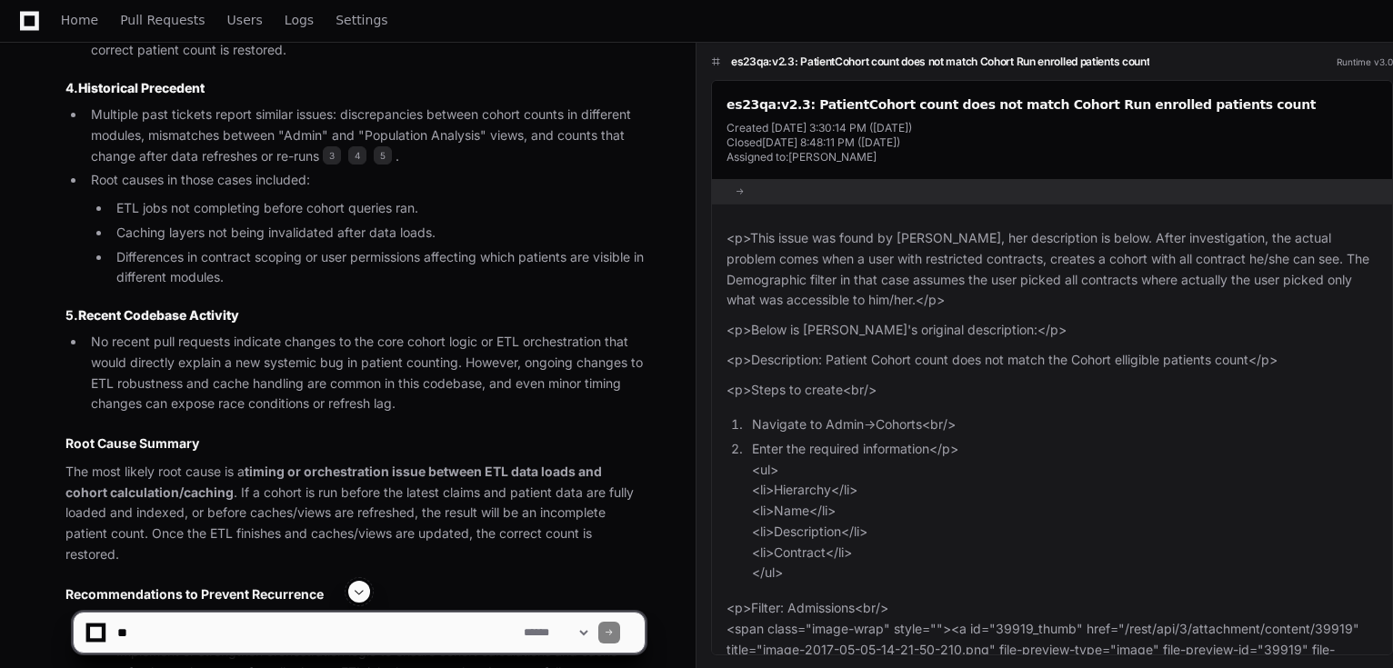
click at [395, 143] on li "Multiple past tickets report similar issues: discrepancies between cohort count…" at bounding box center [364, 136] width 559 height 62
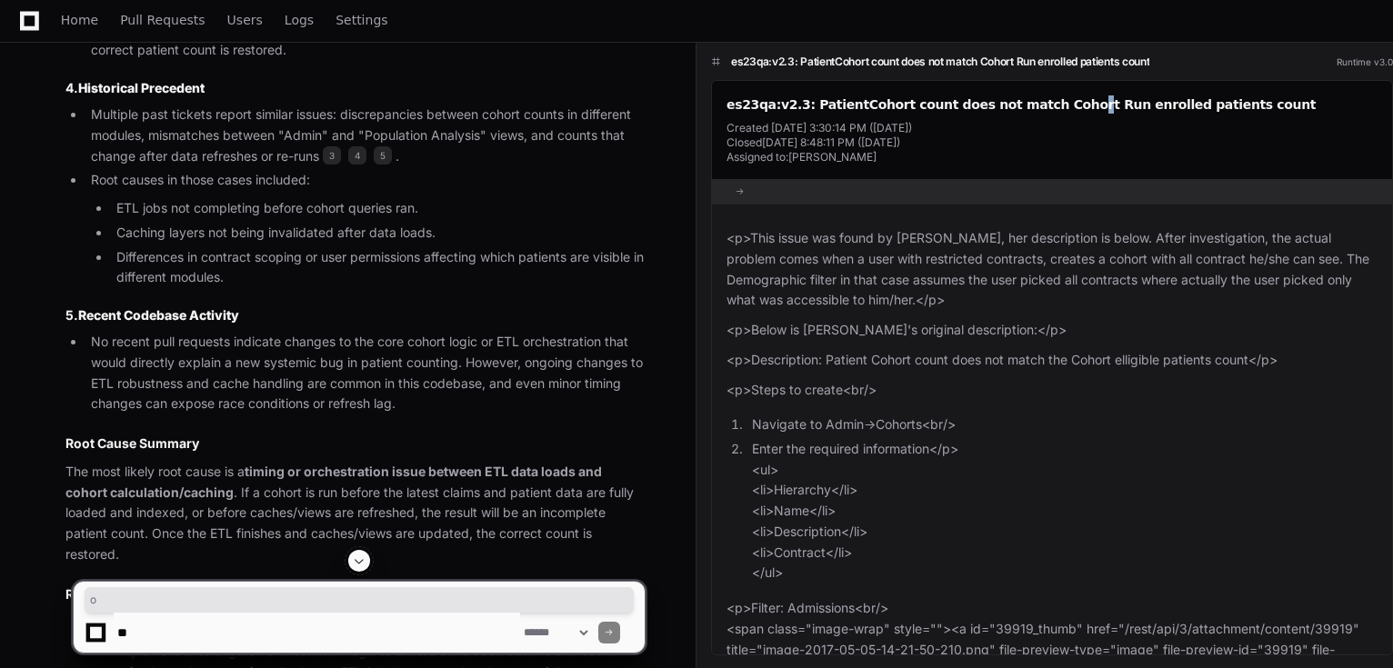
click at [1025, 104] on div "es23qa:v2.3: PatientCohort count does not match Cohort Run enrolled patients co…" at bounding box center [1051, 104] width 651 height 18
click at [960, 95] on div "es23qa:v2.3: PatientCohort count does not match Cohort Run enrolled patients co…" at bounding box center [1051, 104] width 651 height 18
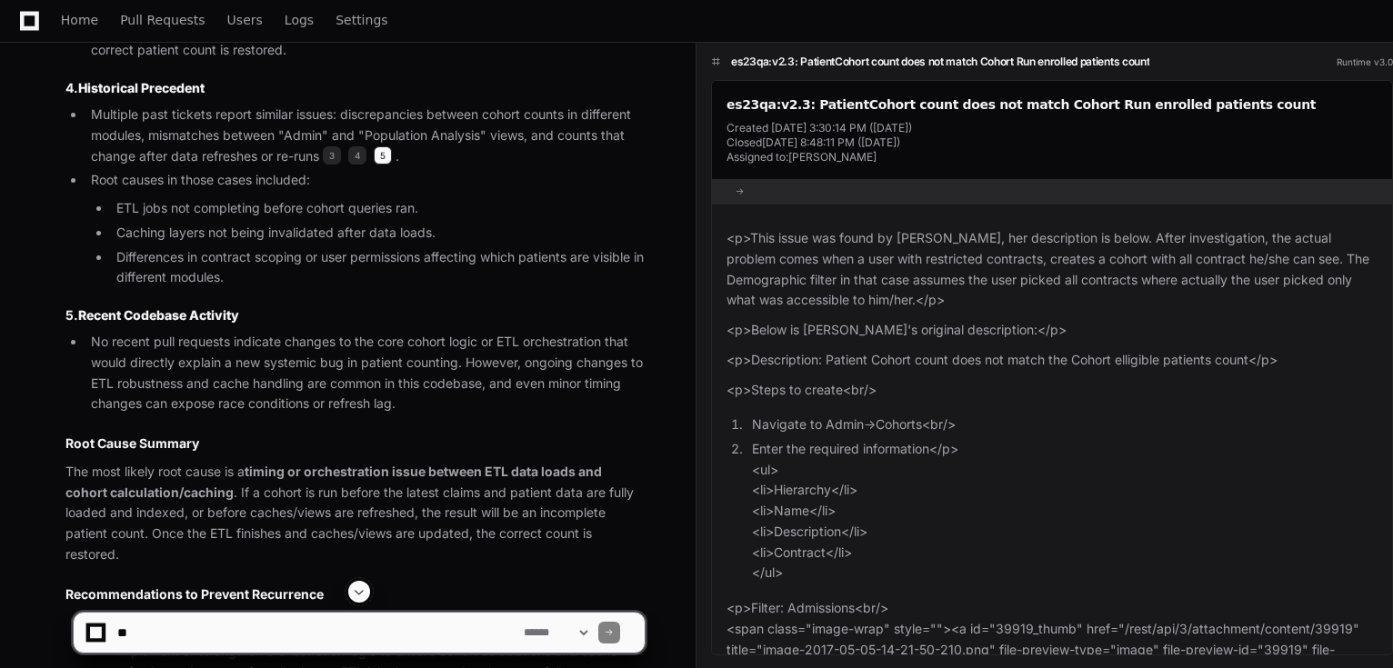
click at [385, 146] on span "5" at bounding box center [383, 155] width 18 height 18
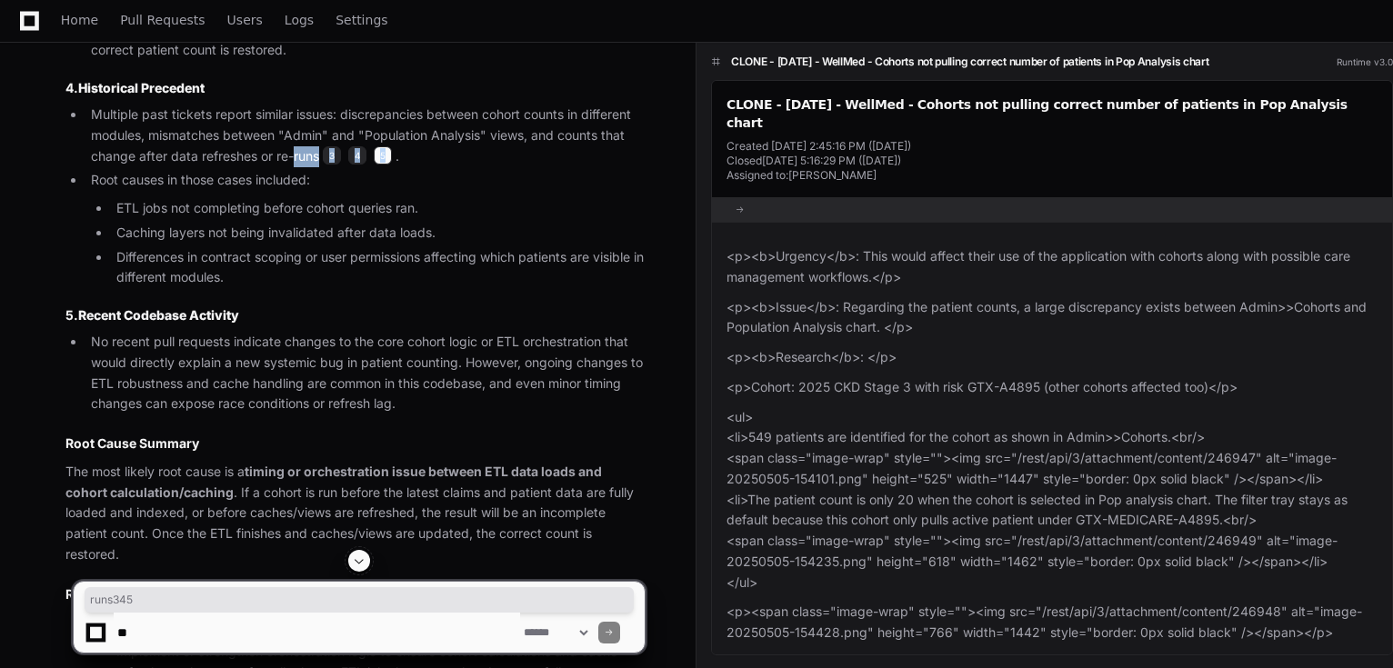
click at [385, 146] on span "5" at bounding box center [383, 155] width 18 height 18
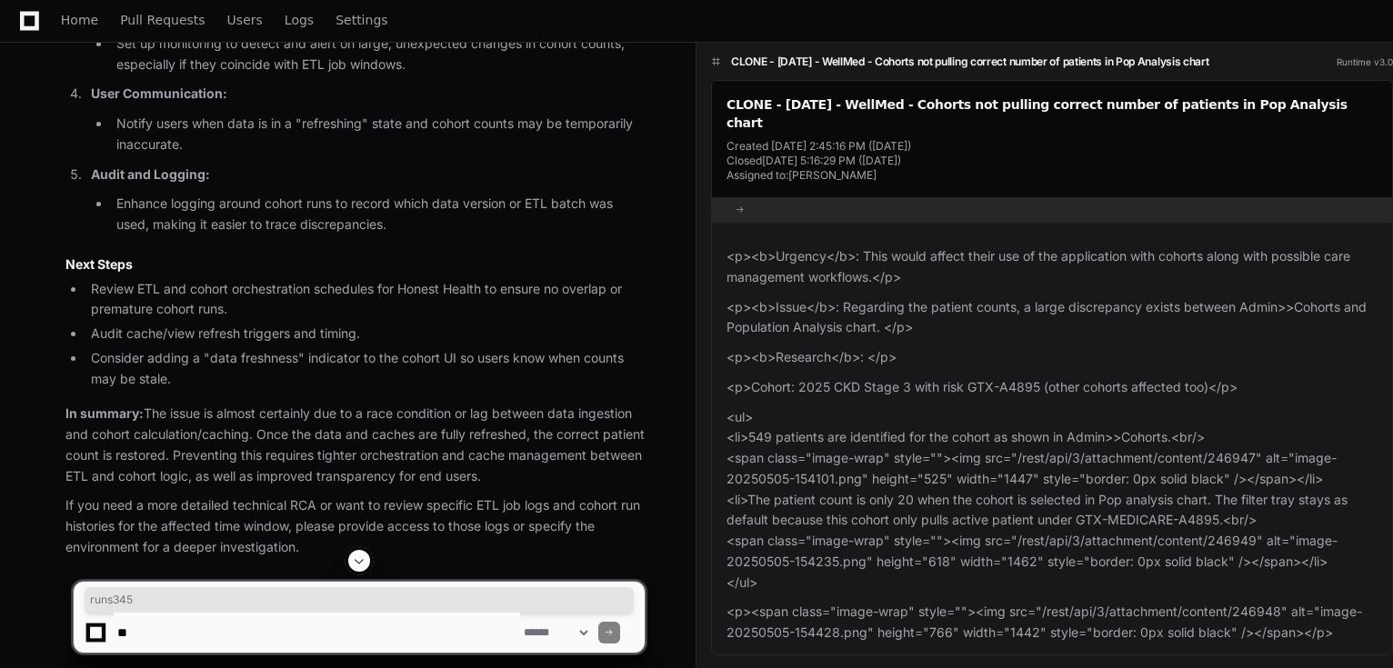
scroll to position [2456, 0]
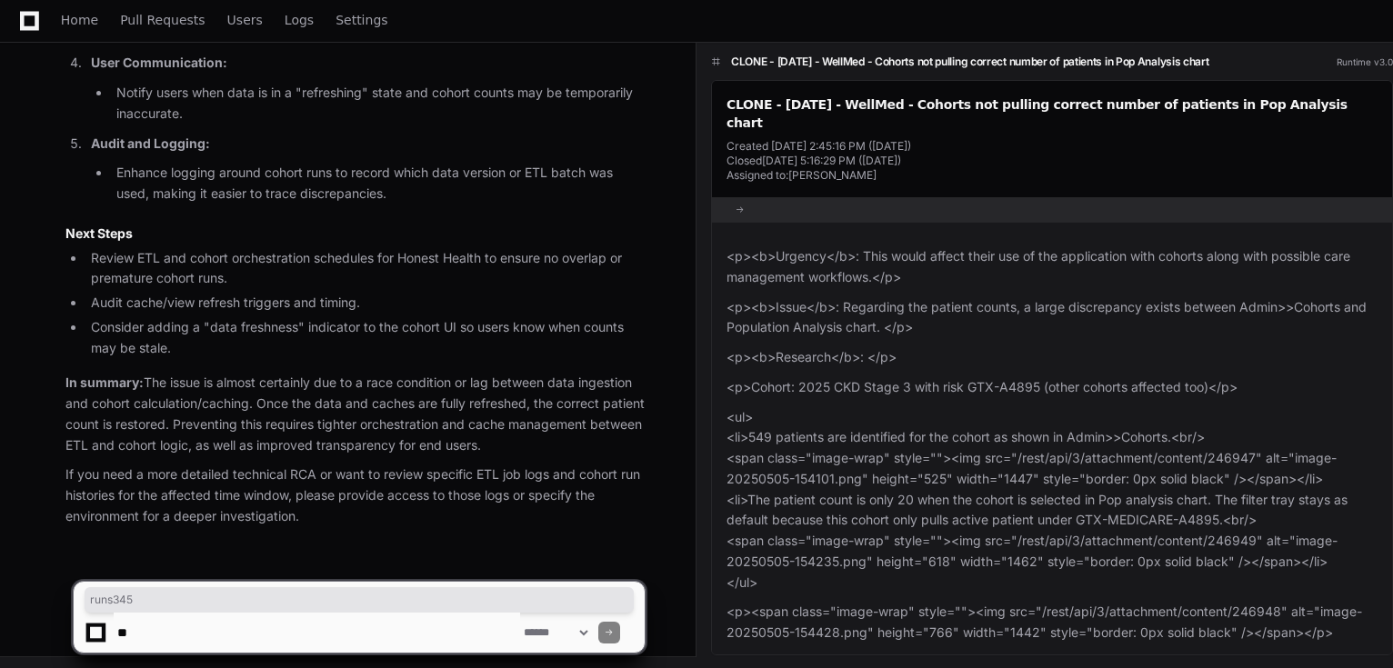
click at [206, 620] on textarea at bounding box center [317, 633] width 406 height 40
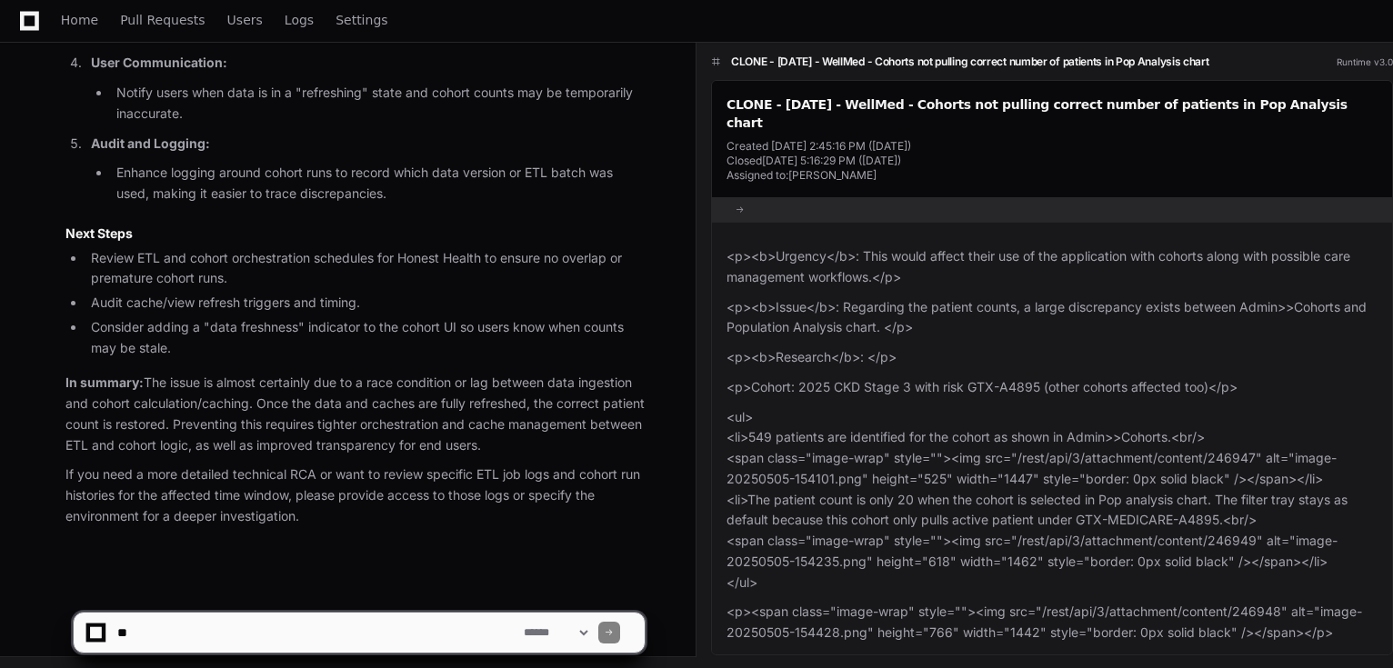
click at [309, 611] on app-app-chat-input "**********" at bounding box center [359, 617] width 573 height 73
click at [289, 626] on textarea at bounding box center [317, 633] width 406 height 40
type textarea "**********"
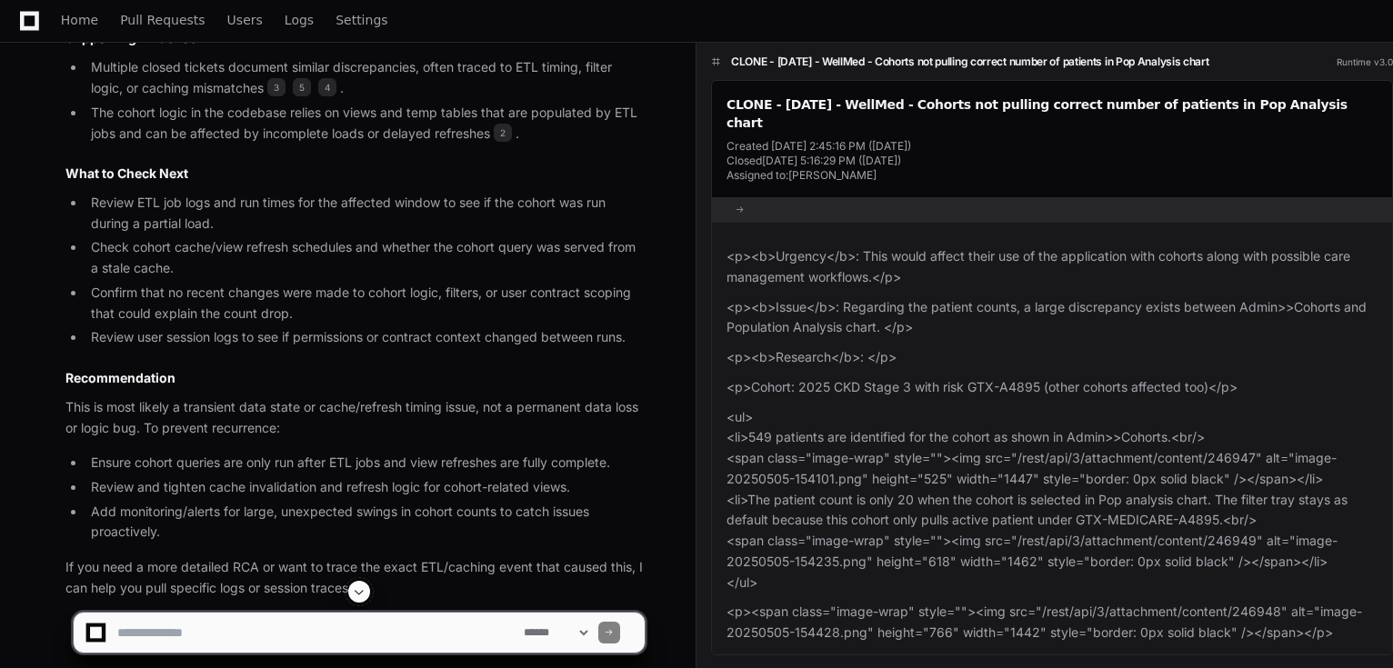
scroll to position [3899, 0]
click at [352, 639] on textarea at bounding box center [317, 633] width 406 height 40
type textarea "**********"
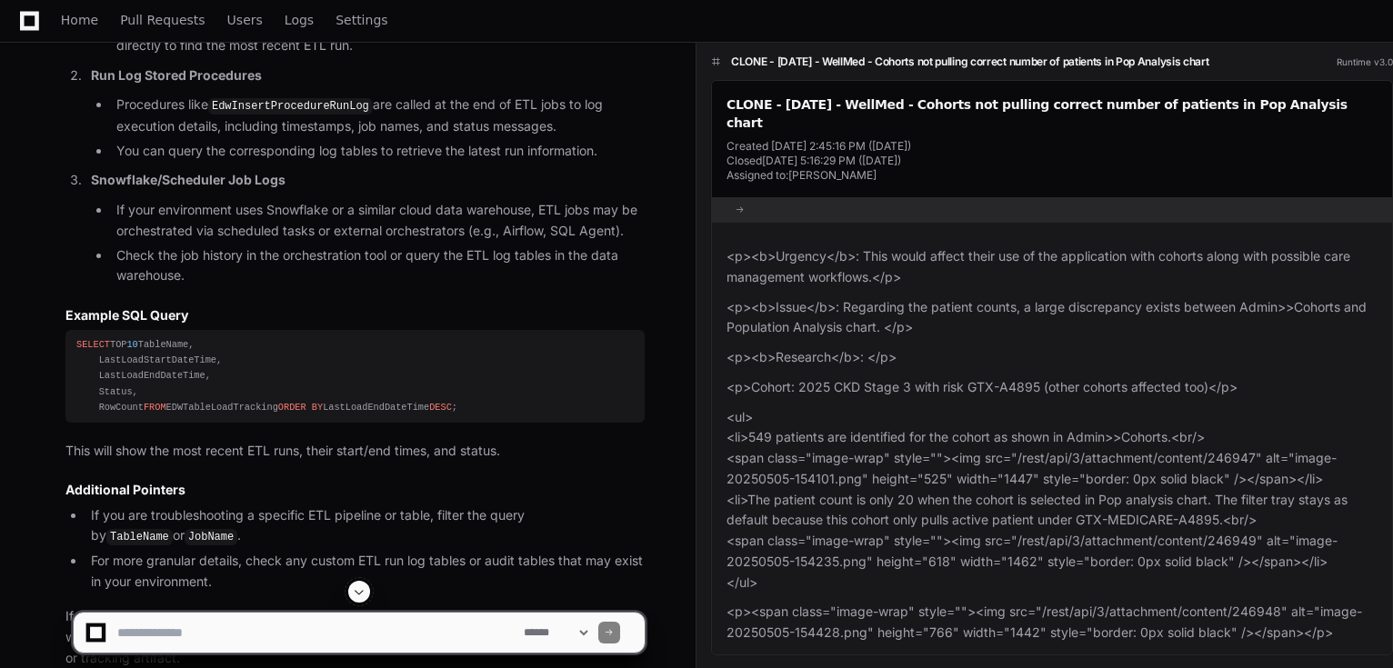
scroll to position [4929, 0]
click at [145, 417] on div "SELECT TOP 10 TableName, LastLoadStartDateTime, LastLoadEndDateTime, Status, Ro…" at bounding box center [354, 378] width 557 height 78
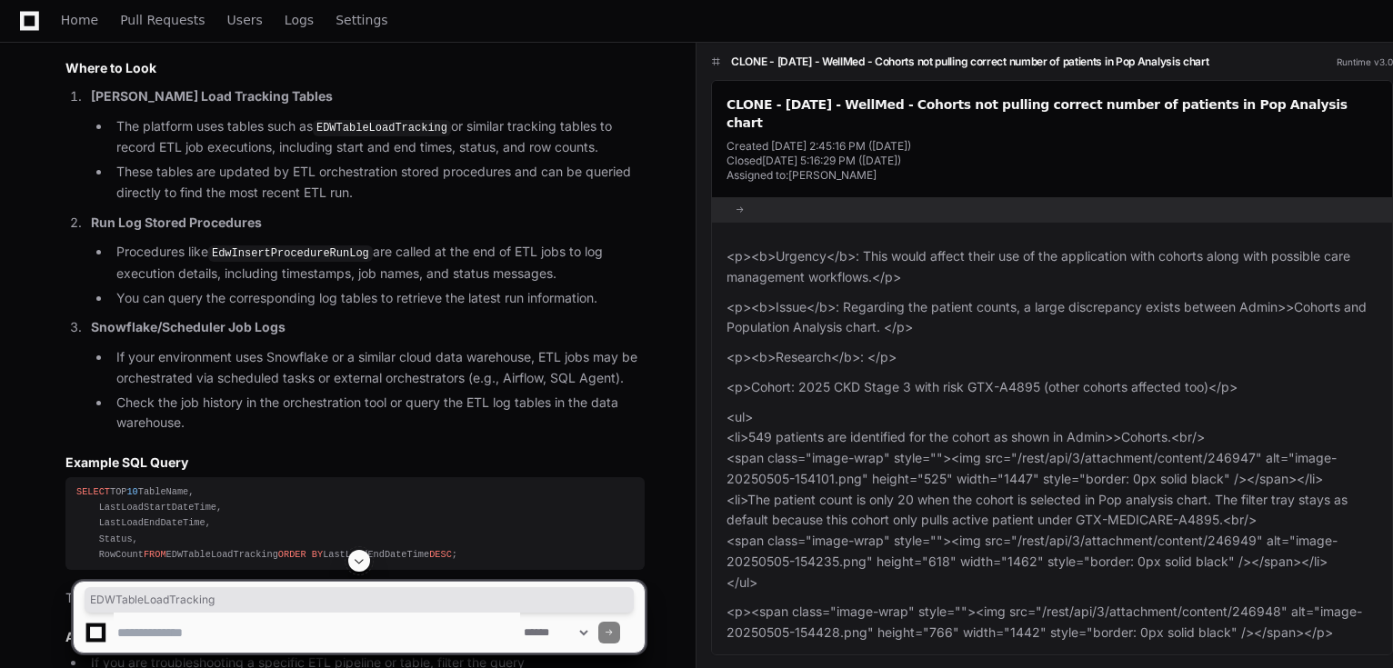
scroll to position [4711, 0]
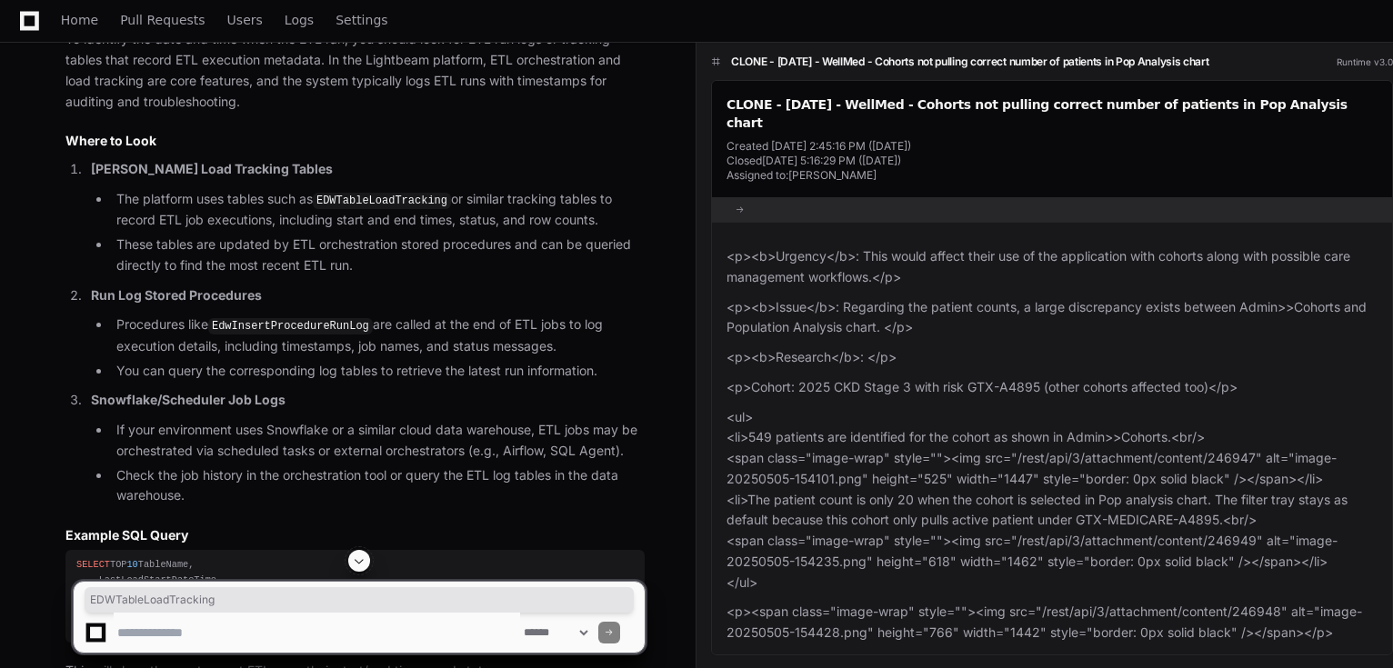
click at [297, 323] on code "EdwInsertProcedureRunLog" at bounding box center [290, 326] width 165 height 16
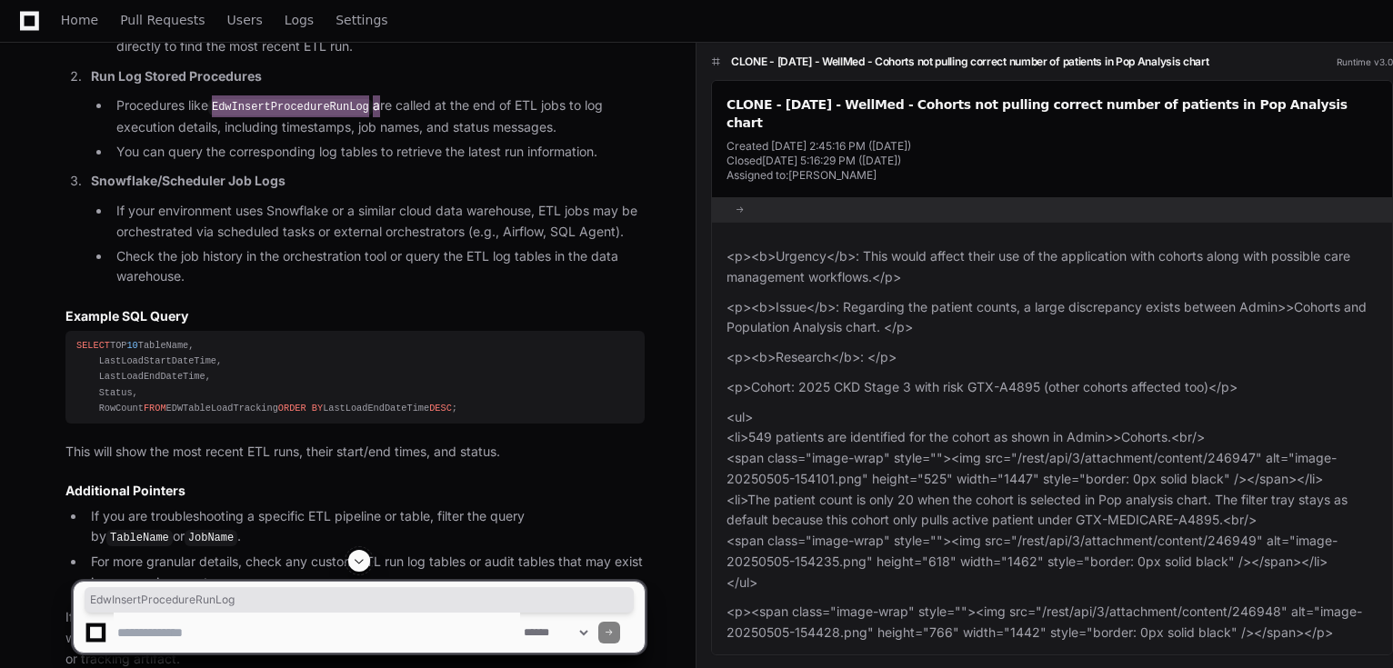
scroll to position [4929, 0]
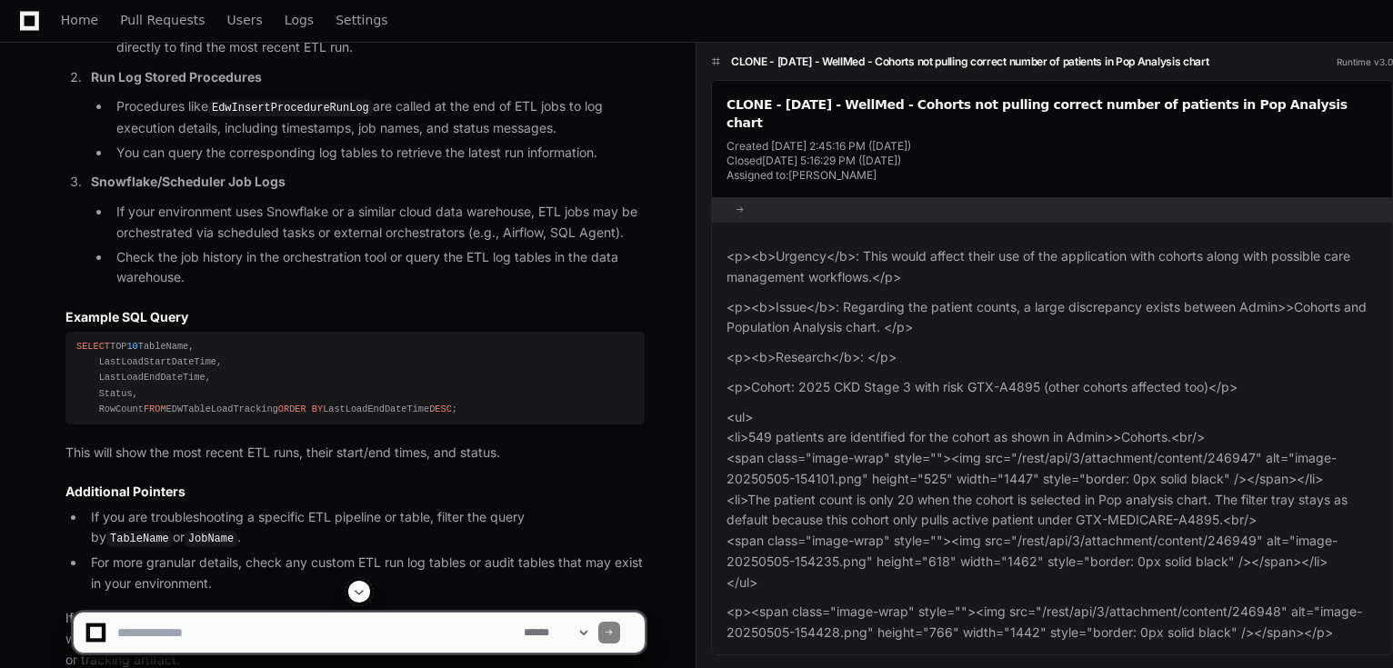
click at [1157, 347] on p "<p><b>Research</b>: </p>" at bounding box center [1051, 357] width 651 height 21
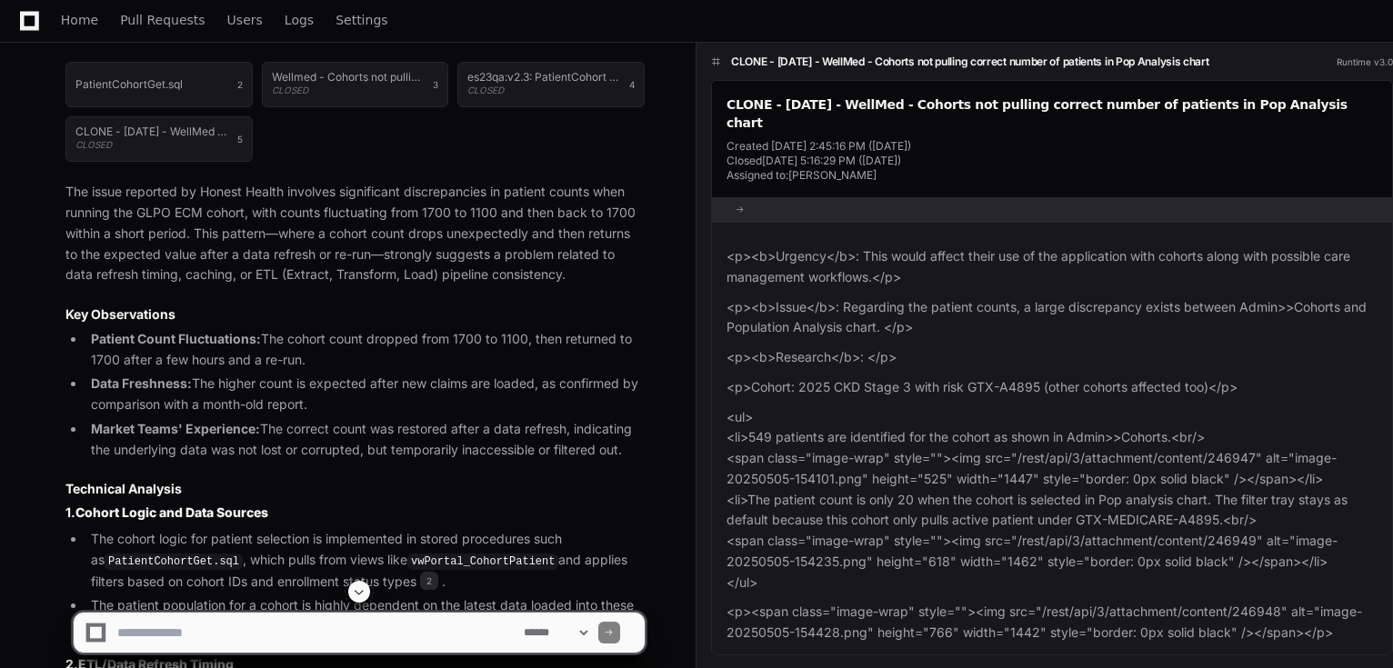
scroll to position [727, 0]
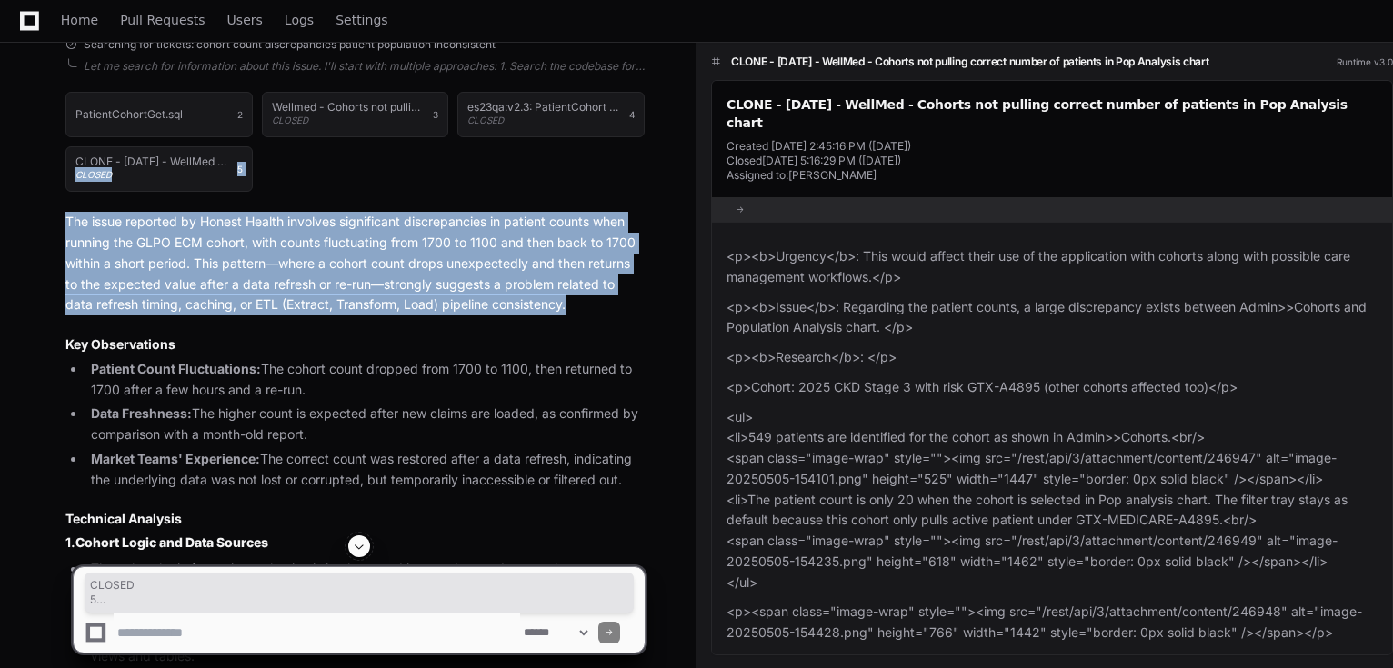
drag, startPoint x: 44, startPoint y: 198, endPoint x: 694, endPoint y: 295, distance: 657.3
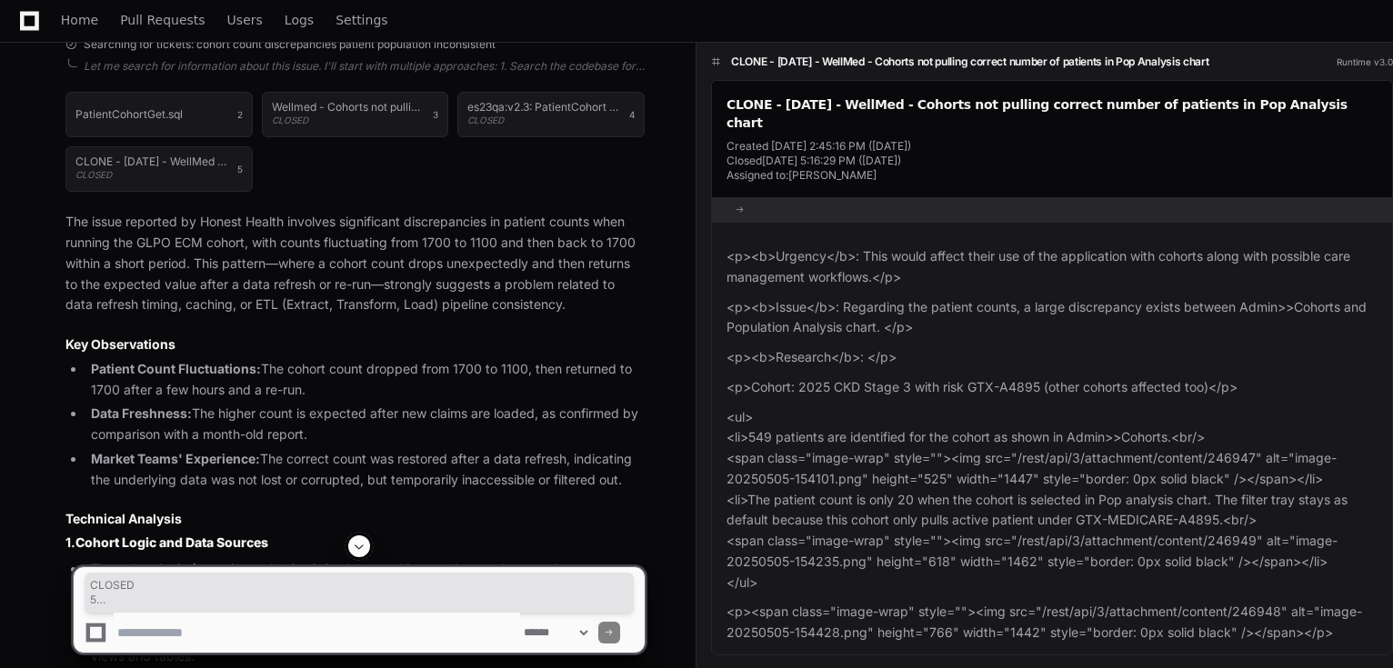
click at [265, 636] on textarea at bounding box center [317, 633] width 406 height 40
type textarea "**********"
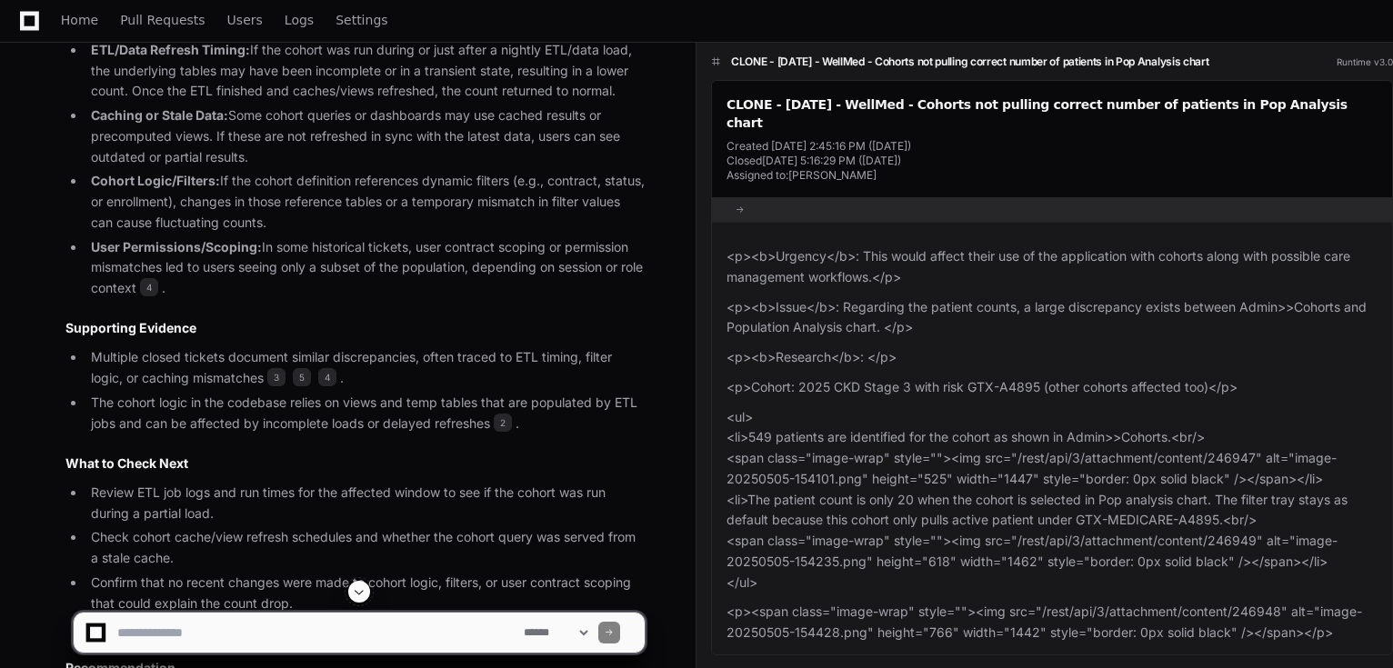
scroll to position [3560, 0]
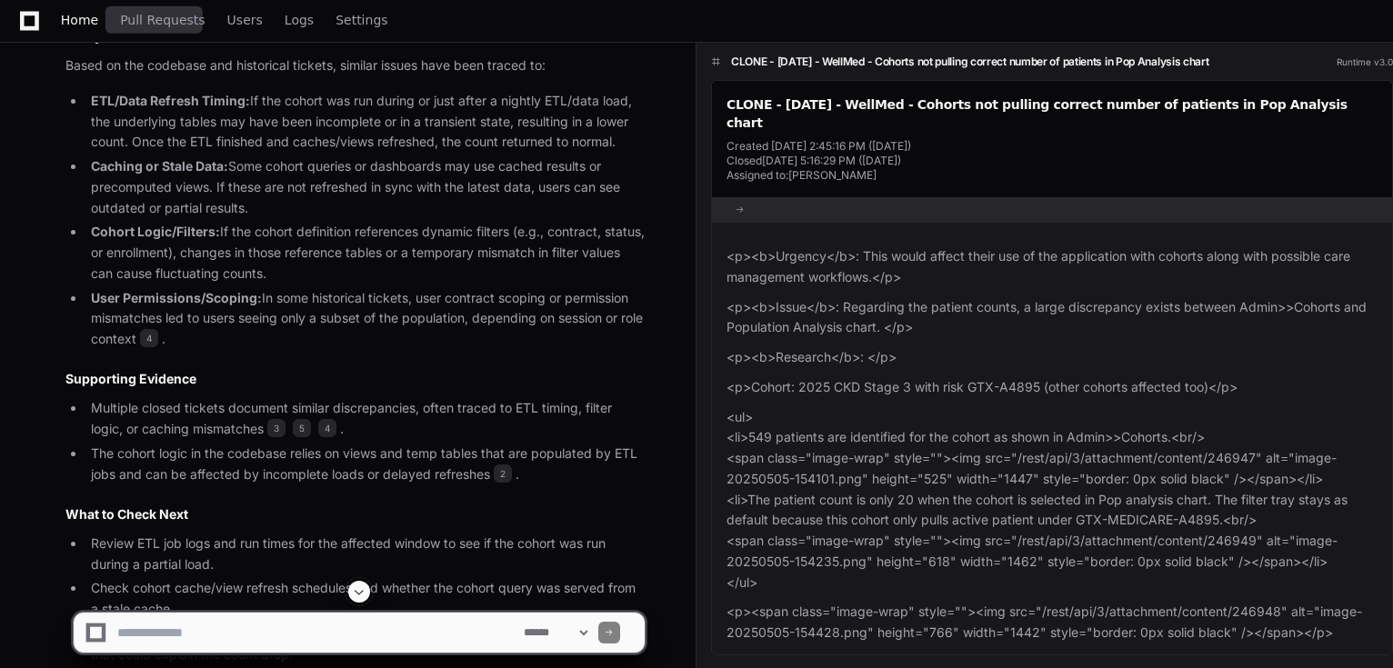
click at [86, 20] on span "Home" at bounding box center [79, 20] width 37 height 11
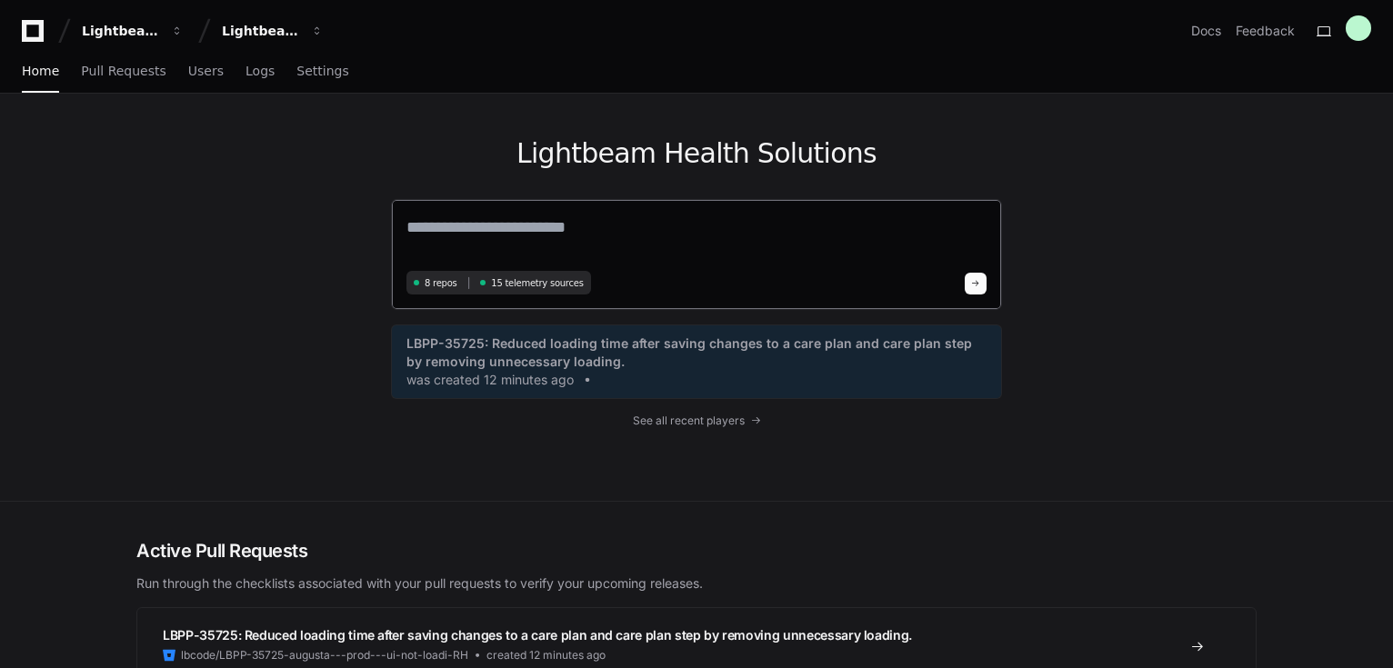
click at [529, 225] on textarea at bounding box center [696, 240] width 580 height 51
paste textarea "**********"
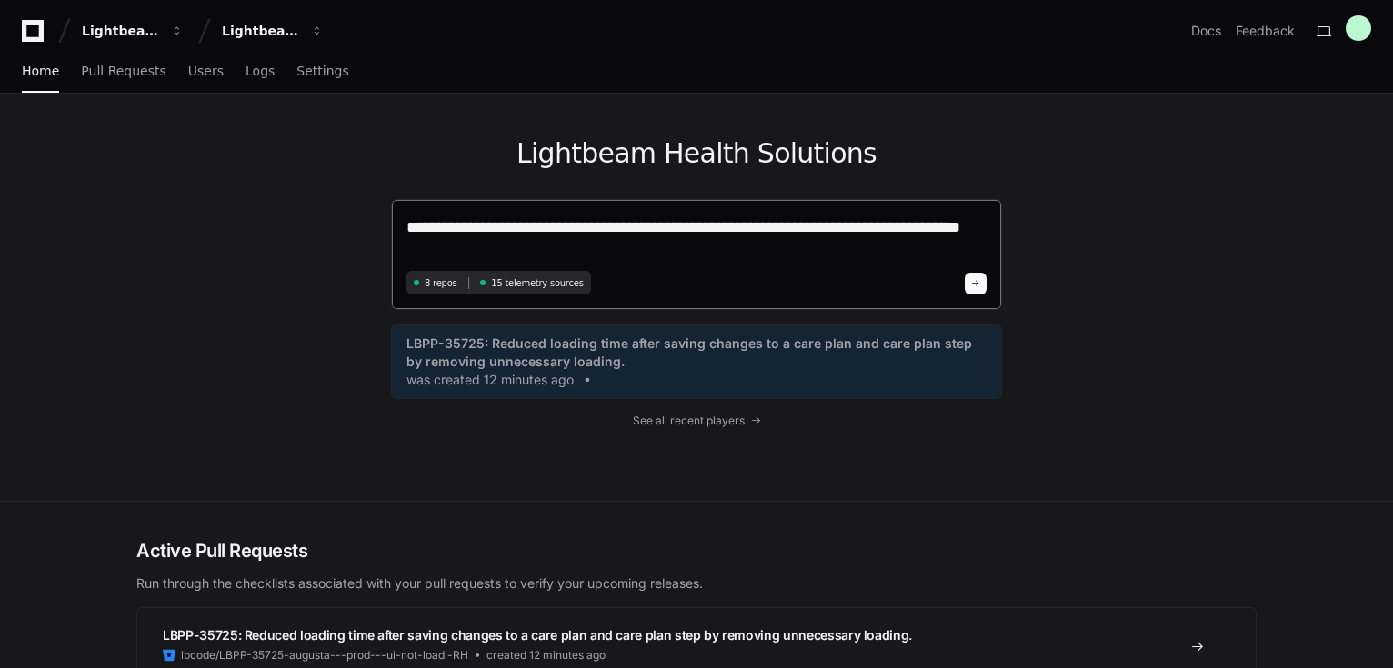
type textarea "**********"
click at [978, 286] on span at bounding box center [975, 283] width 9 height 9
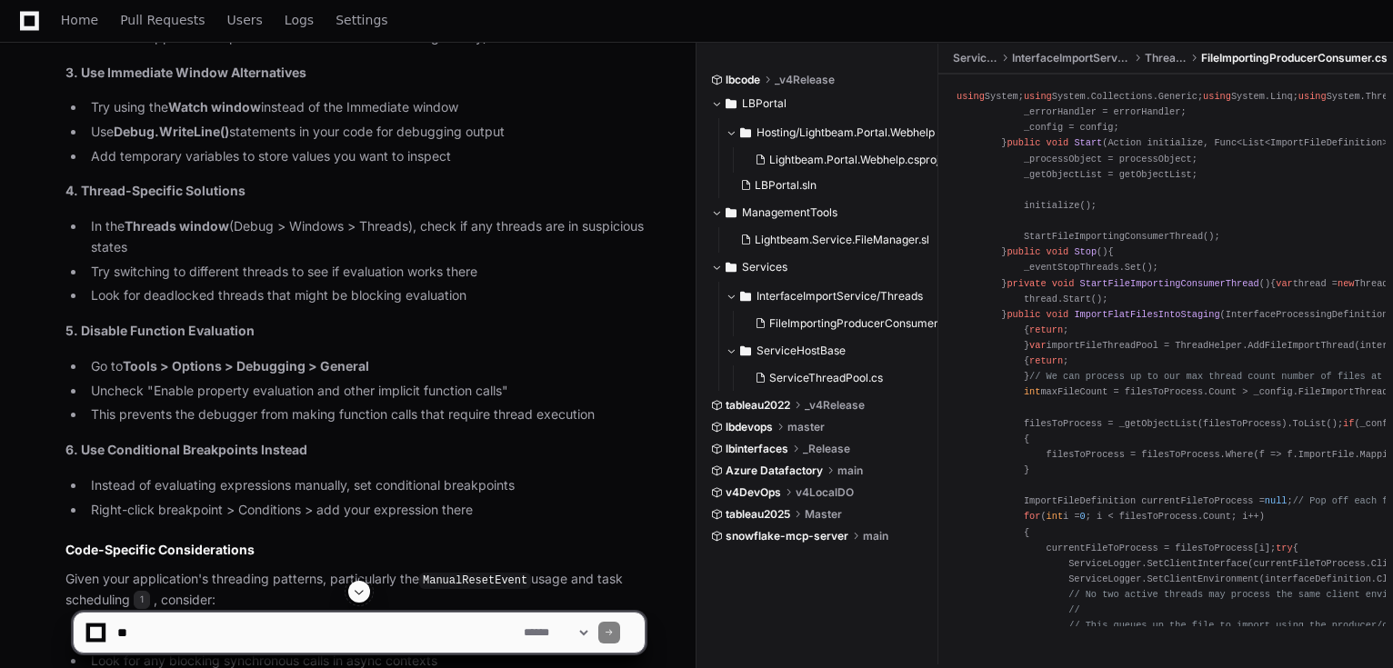
scroll to position [1524, 0]
